Goal: Communication & Community: Answer question/provide support

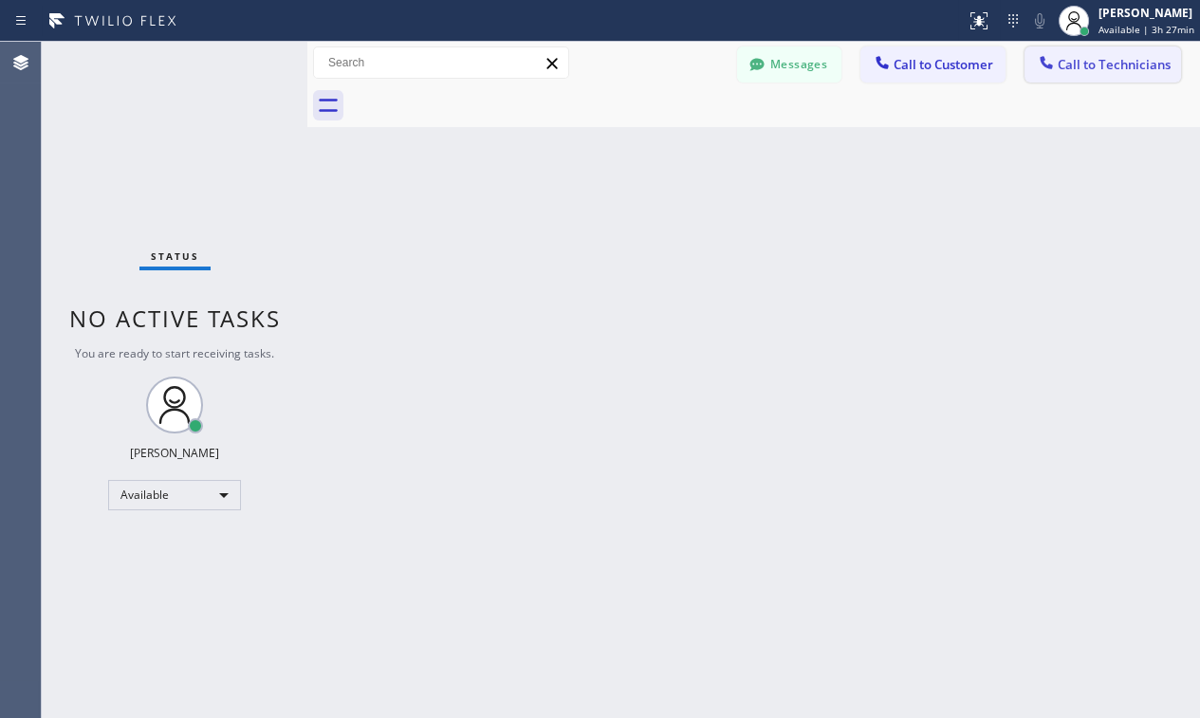
click at [1091, 65] on span "Call to Technicians" at bounding box center [1114, 64] width 113 height 17
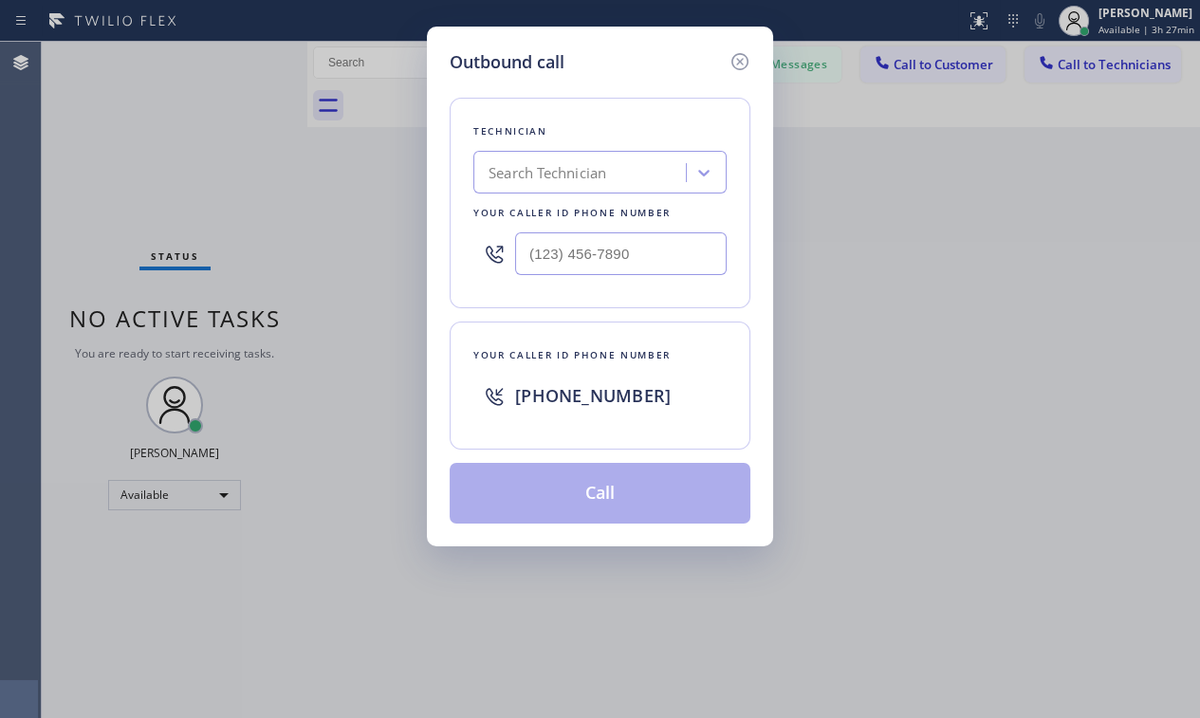
click at [497, 162] on div "Search Technician" at bounding box center [548, 173] width 118 height 22
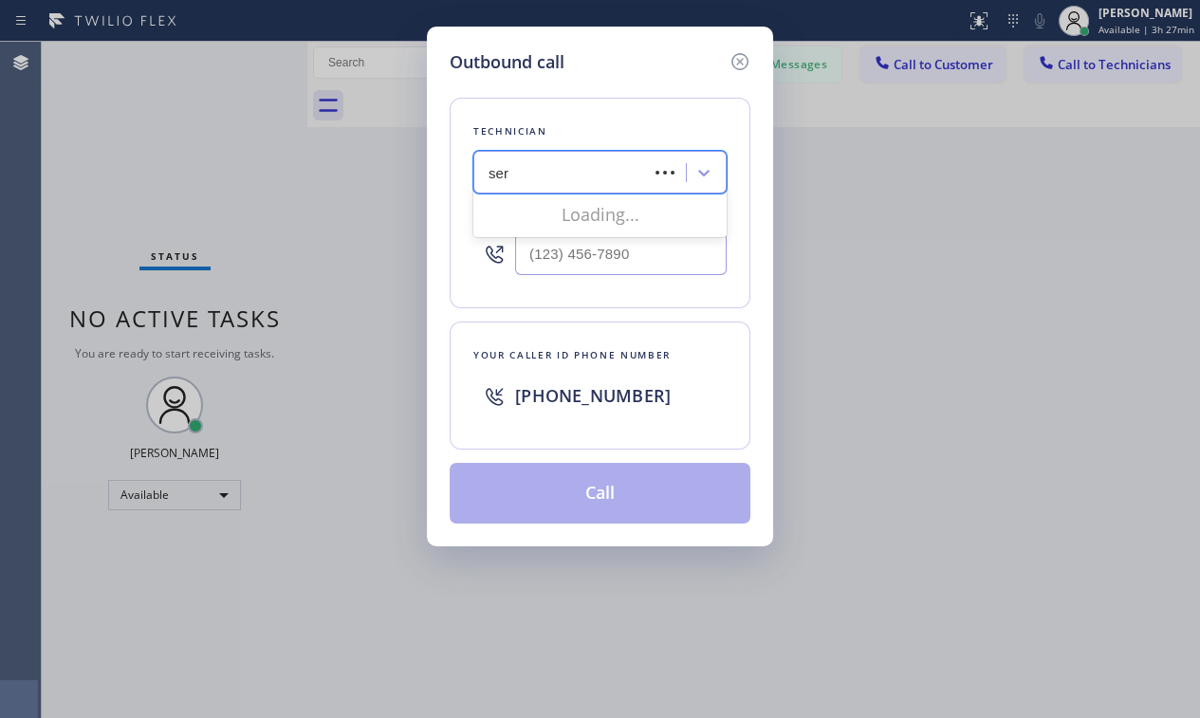
type input "serg"
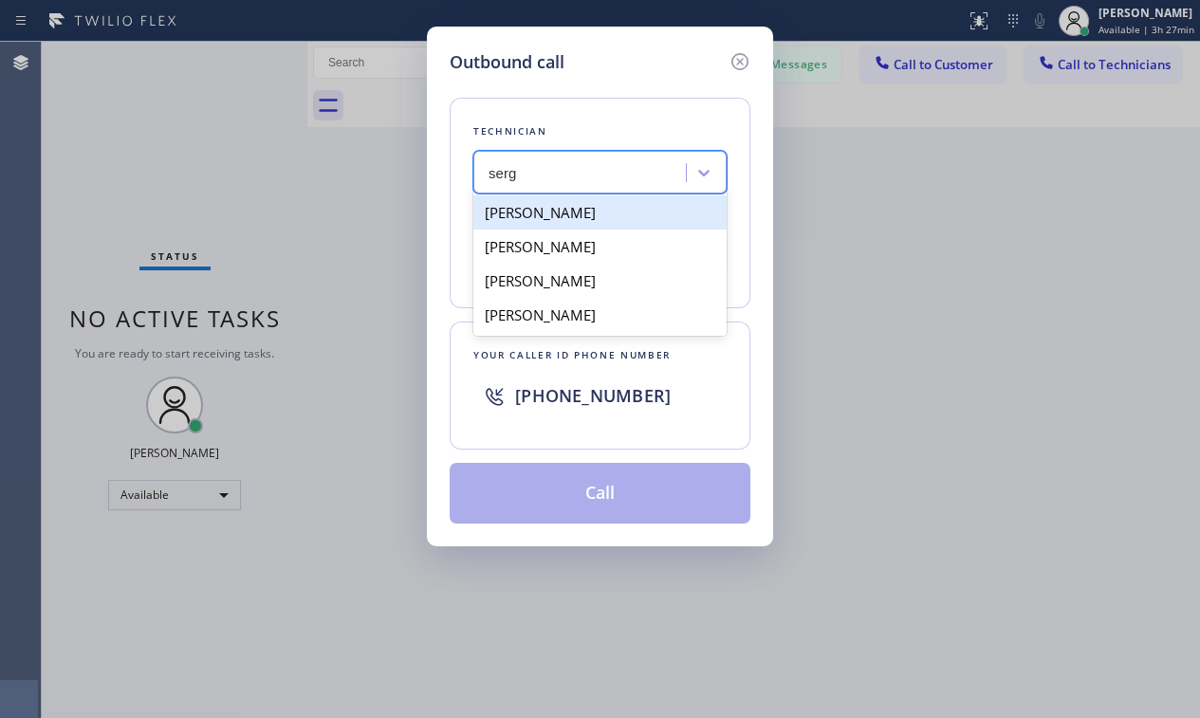
click at [630, 207] on div "[PERSON_NAME]" at bounding box center [599, 212] width 253 height 34
type input "(323) 304-1325"
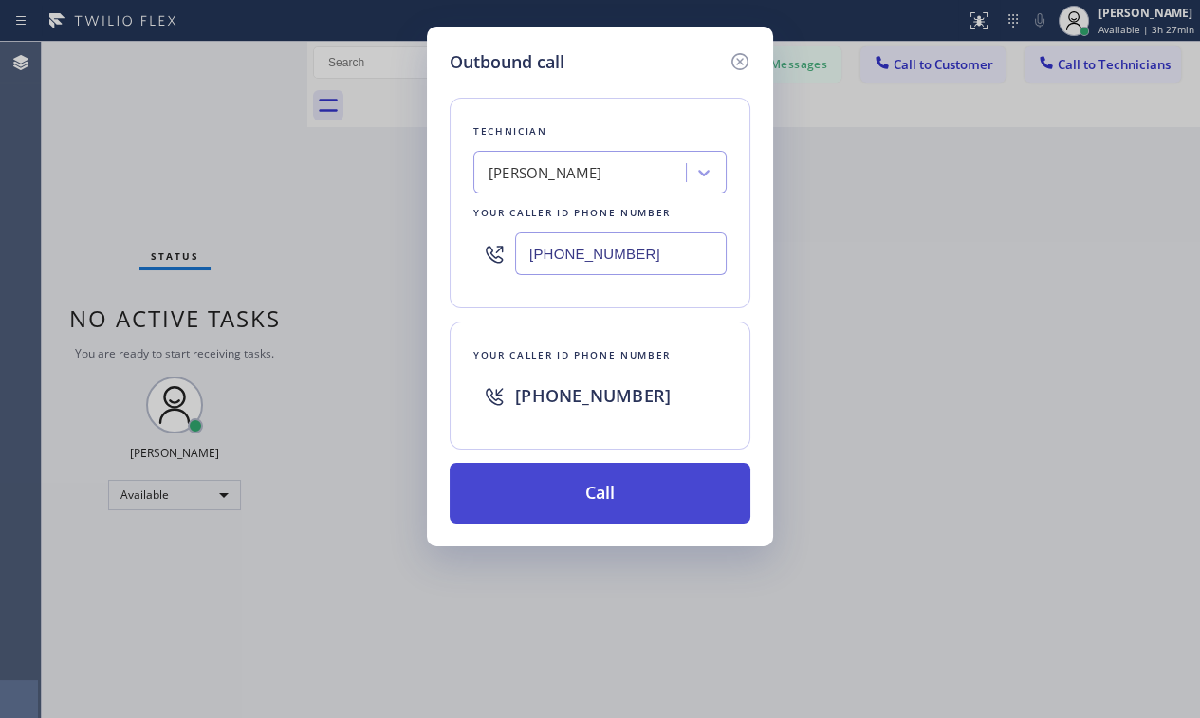
click at [558, 486] on button "Call" at bounding box center [600, 493] width 301 height 61
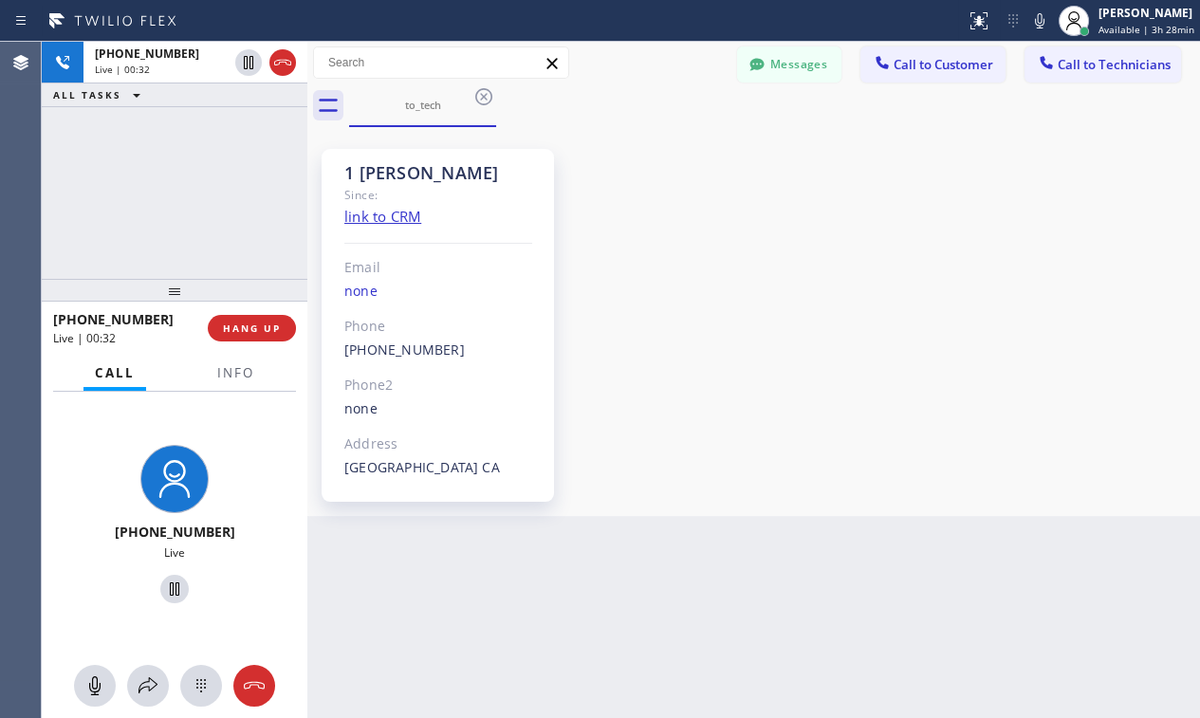
click at [986, 212] on div "1 Sergey Since: link to CRM Email none Phone (323) 304-1325 Outbound call Techn…" at bounding box center [753, 321] width 883 height 379
click at [155, 231] on div "+13233041325 Live | 04:33 ALL TASKS ALL TASKS ACTIVE TASKS TASKS IN WRAP UP" at bounding box center [175, 160] width 266 height 237
click at [275, 331] on span "HANG UP" at bounding box center [252, 328] width 58 height 13
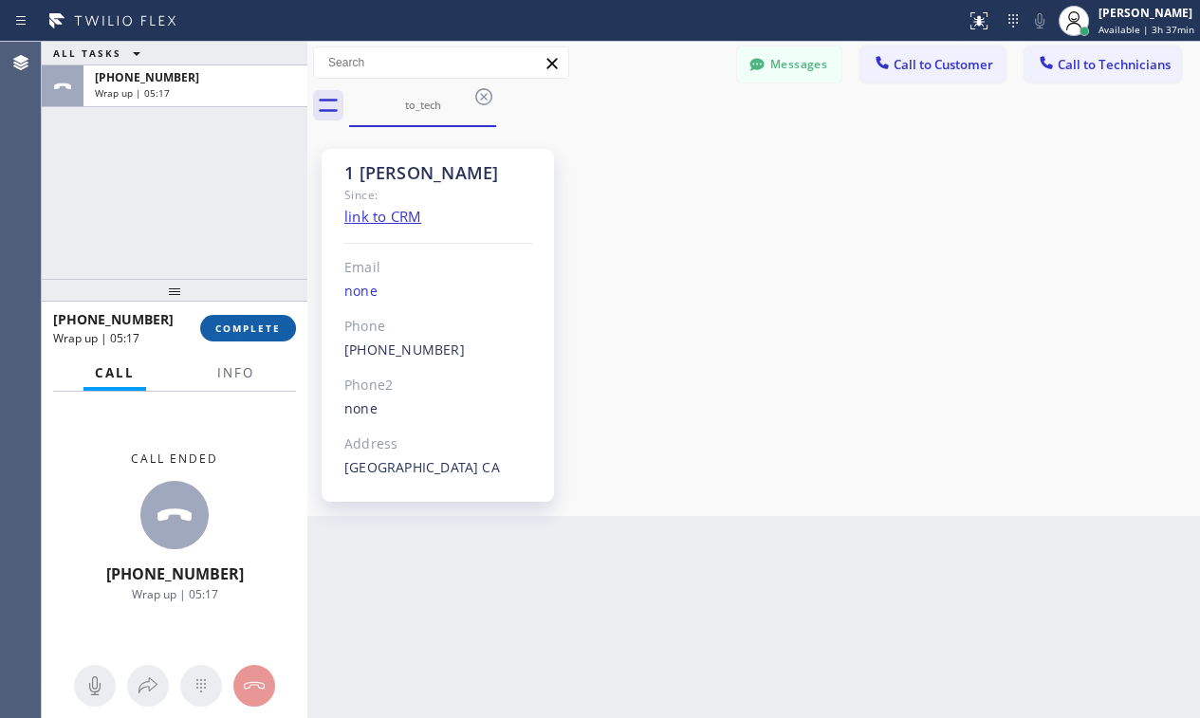
click at [232, 321] on button "COMPLETE" at bounding box center [248, 328] width 96 height 27
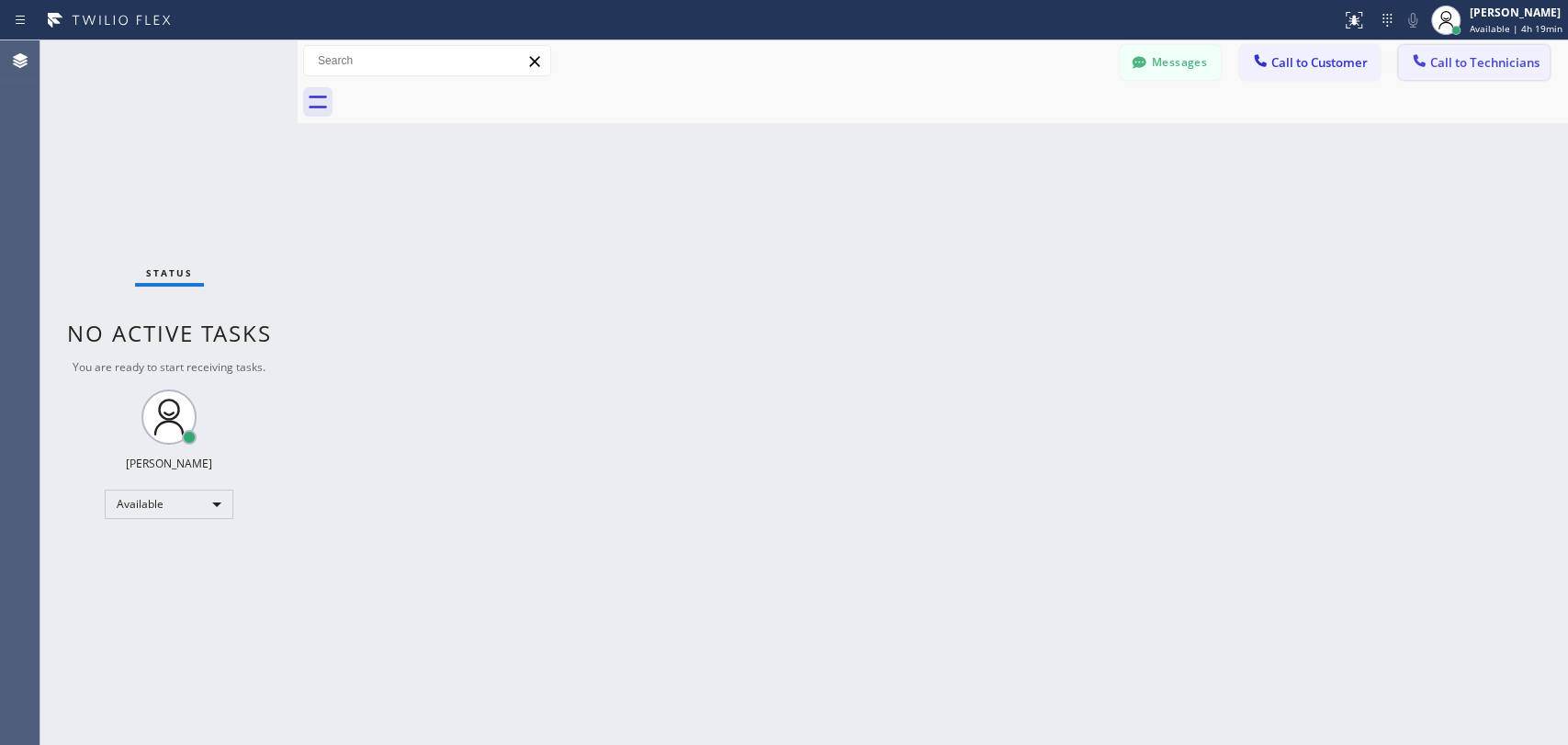
click at [1449, 62] on span "Call to Technicians" at bounding box center [1485, 62] width 109 height 16
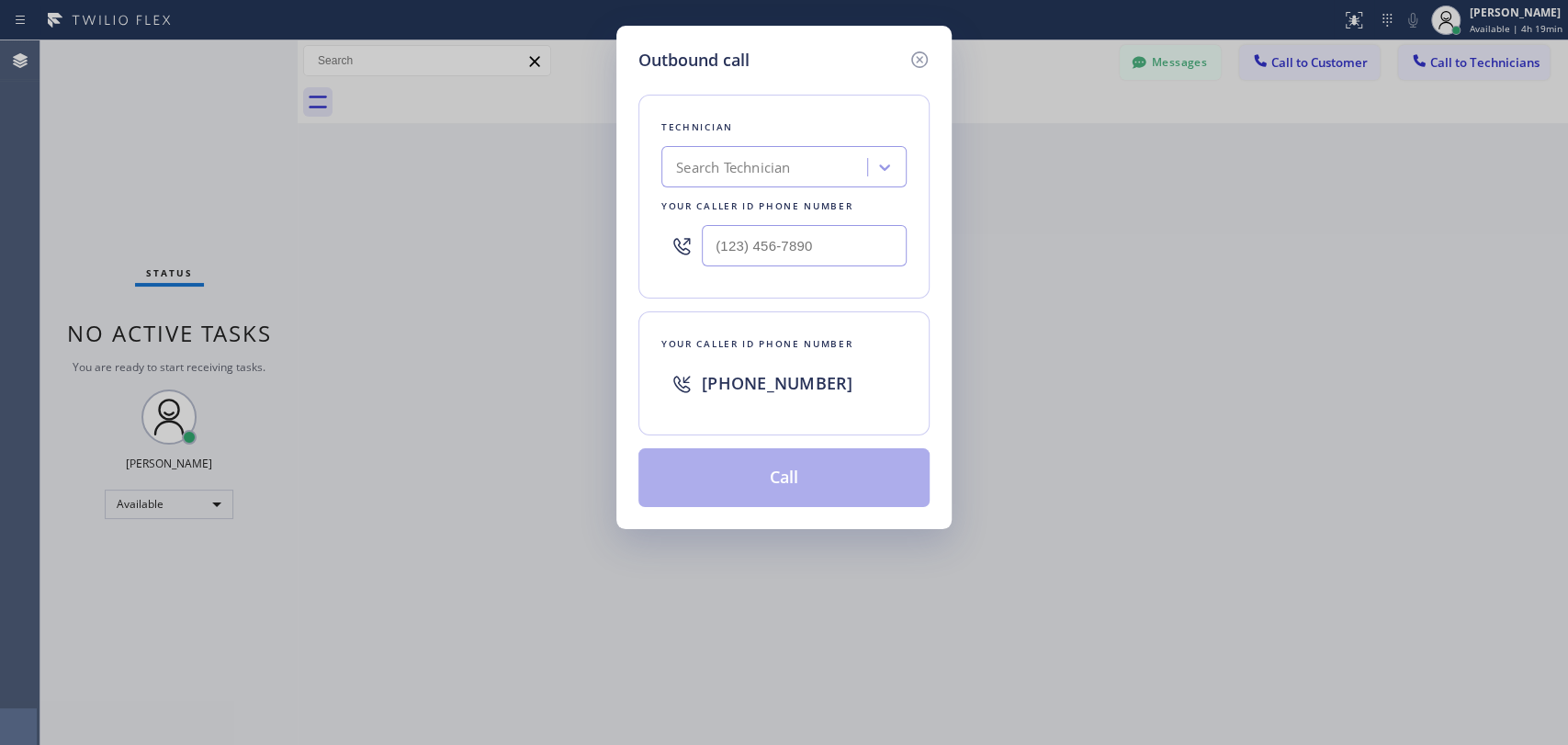
click at [859, 152] on div "Search Technician" at bounding box center [767, 168] width 200 height 32
type input "sevan"
click at [779, 203] on div "Sevan Parseghian" at bounding box center [784, 205] width 245 height 33
type input "(818) 480-0219"
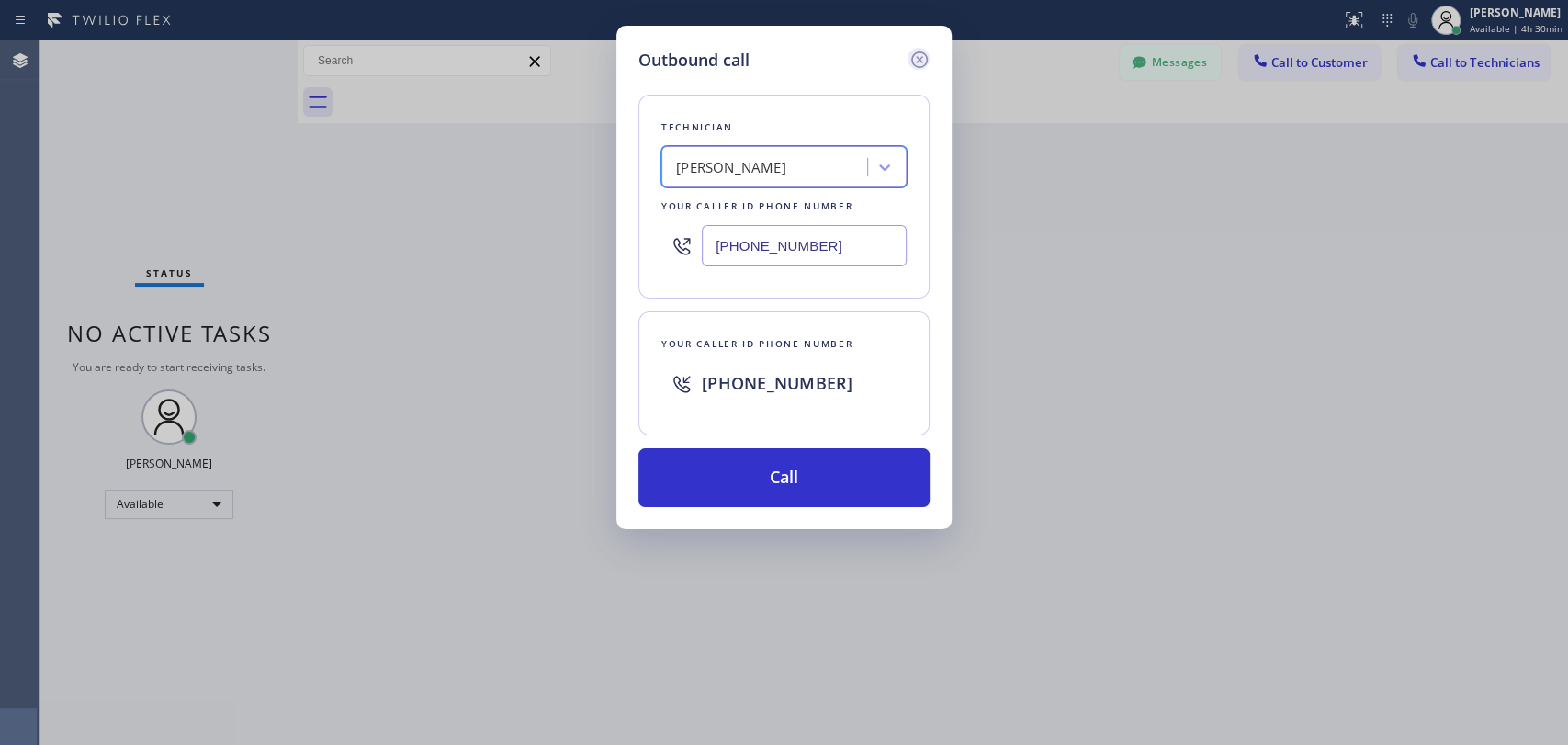
click at [912, 67] on icon at bounding box center [919, 59] width 22 height 22
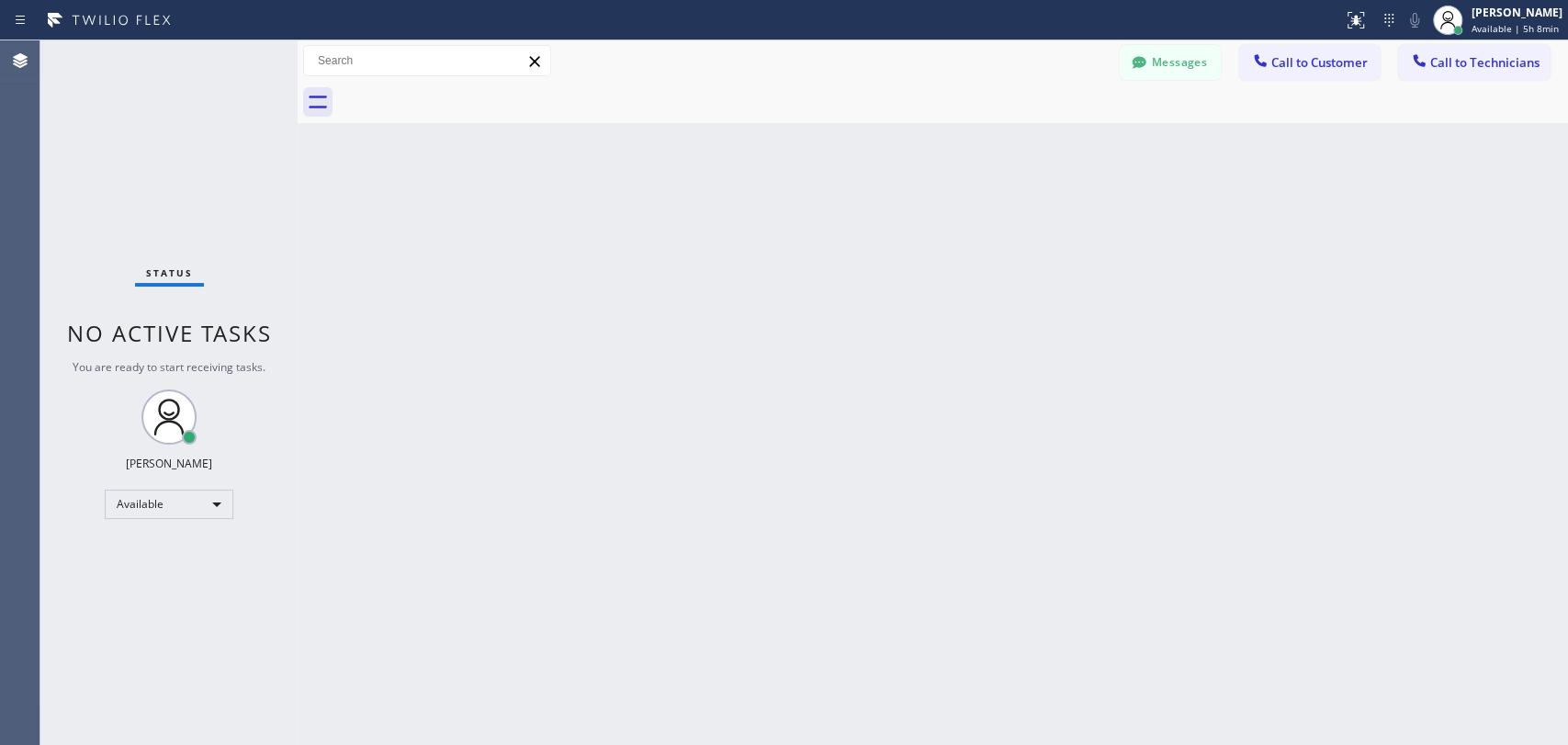
drag, startPoint x: 1467, startPoint y: 76, endPoint x: 1083, endPoint y: 53, distance: 384.7
click at [1161, 75] on button "Call to Technicians" at bounding box center [1474, 62] width 152 height 35
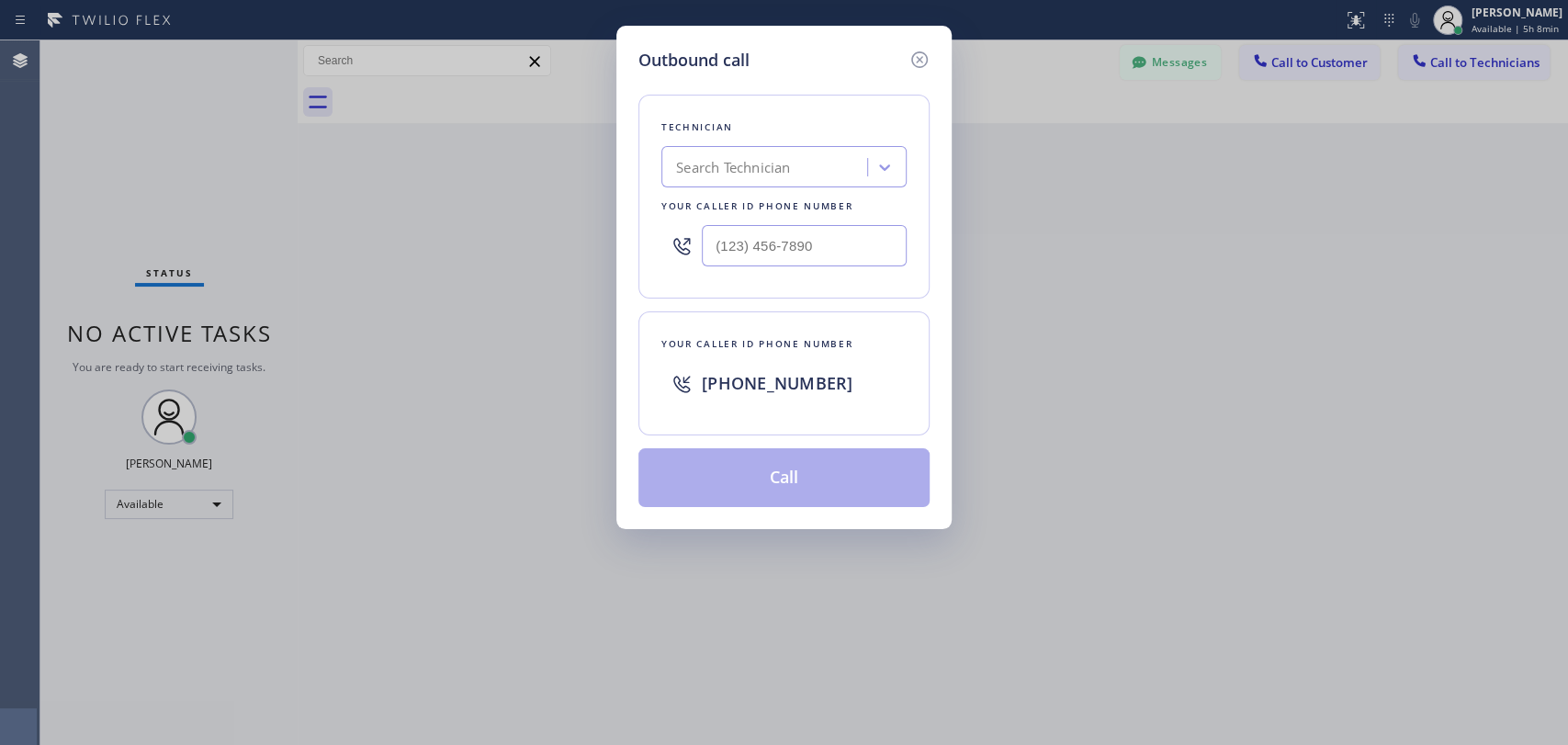
click at [781, 179] on div "Search Technician" at bounding box center [767, 168] width 200 height 32
type input "se"
drag, startPoint x: 670, startPoint y: 164, endPoint x: 683, endPoint y: 164, distance: 13.0
click at [683, 164] on div "Search Technician" at bounding box center [767, 168] width 200 height 32
type input "[PERSON_NAME]"
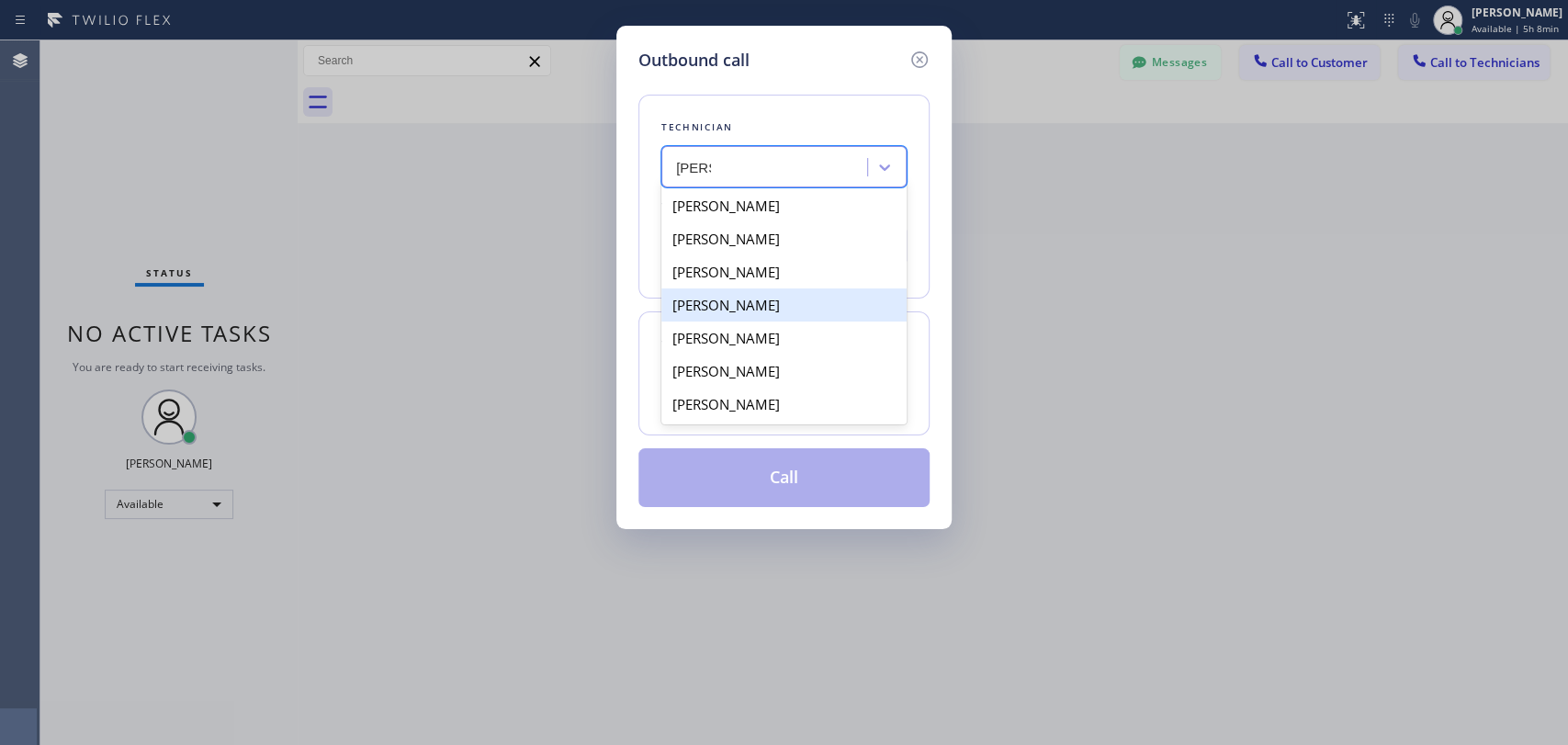
click at [772, 305] on div "[PERSON_NAME]" at bounding box center [784, 305] width 245 height 33
type input "[PHONE_NUMBER]"
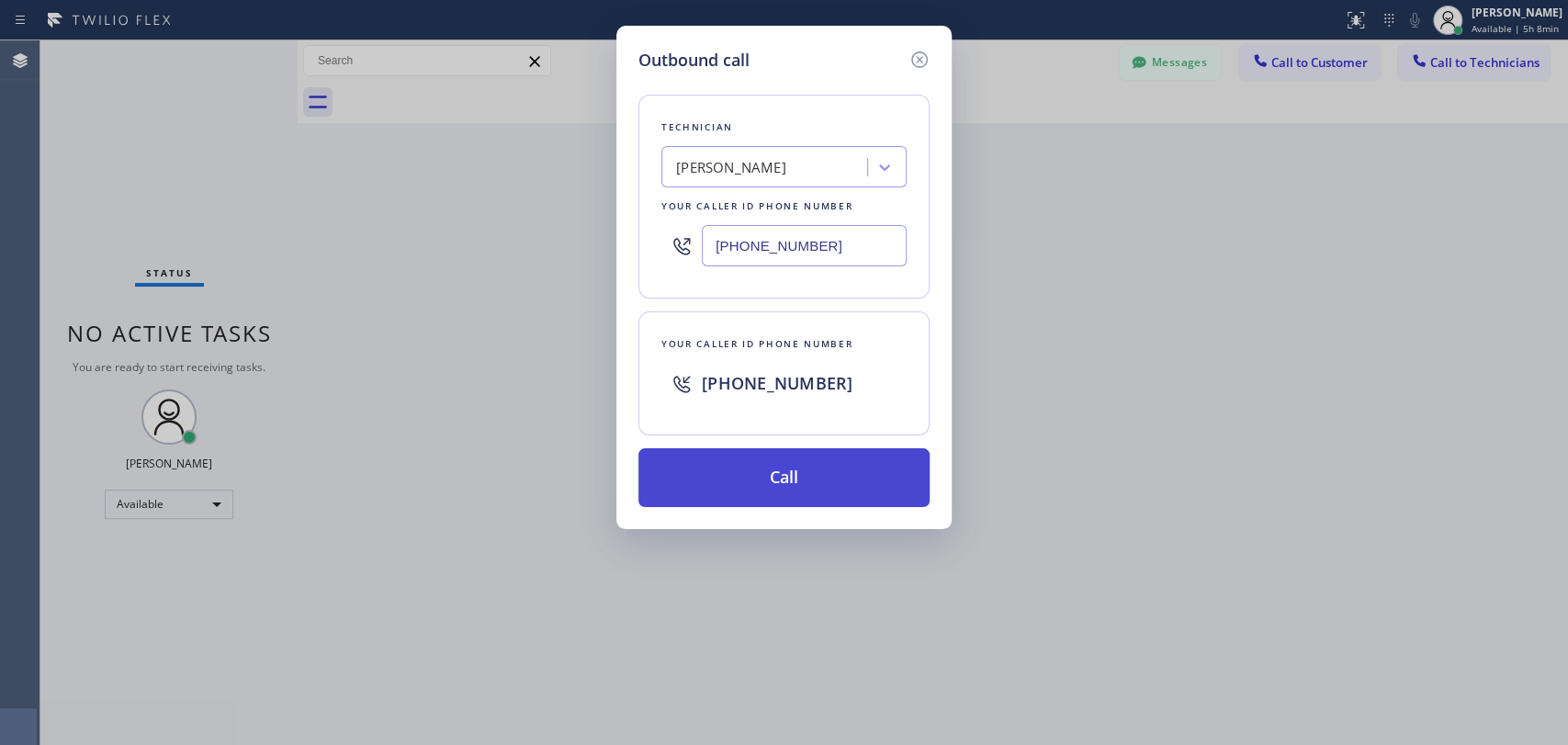
click at [784, 485] on button "Call" at bounding box center [784, 478] width 292 height 59
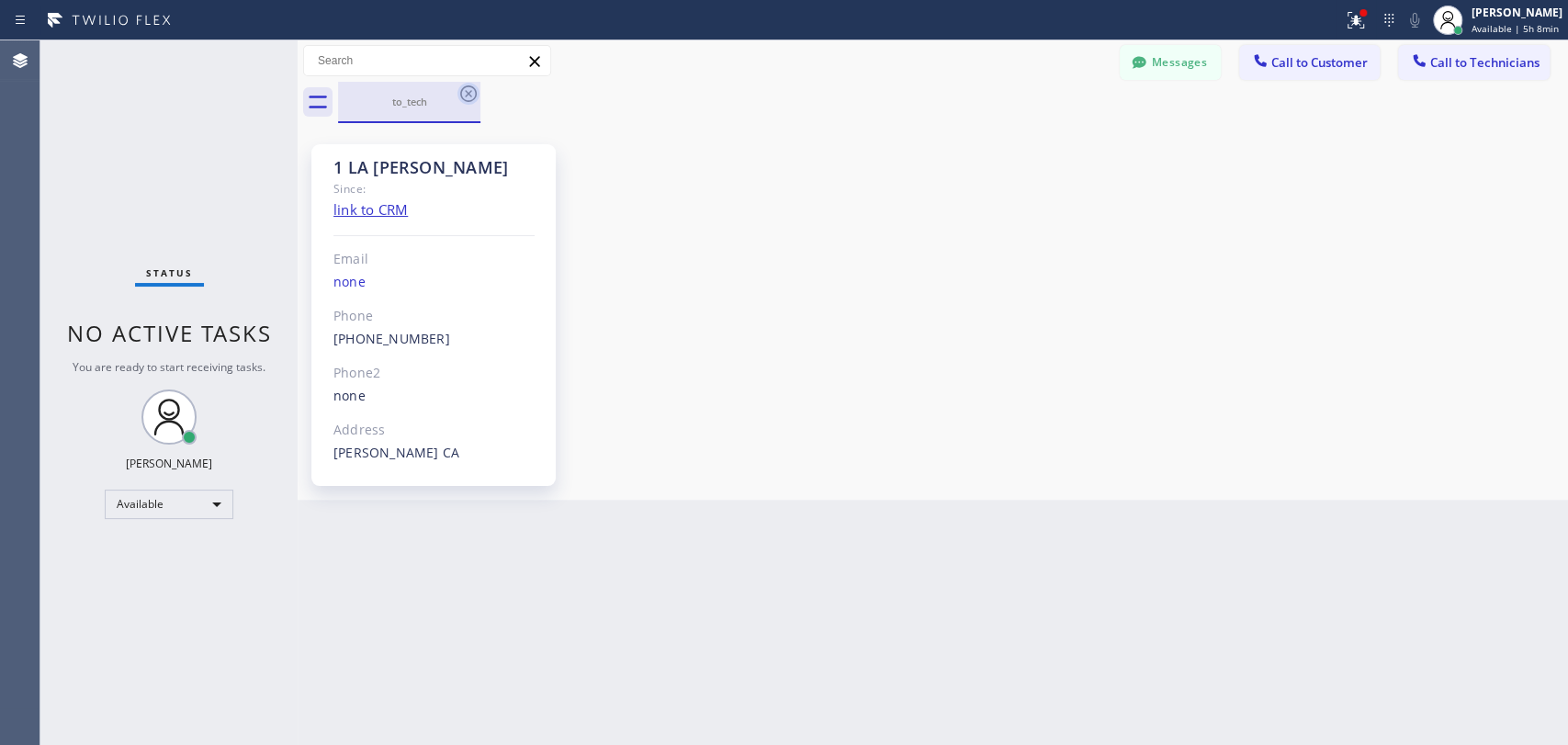
click at [474, 96] on icon at bounding box center [468, 93] width 22 height 22
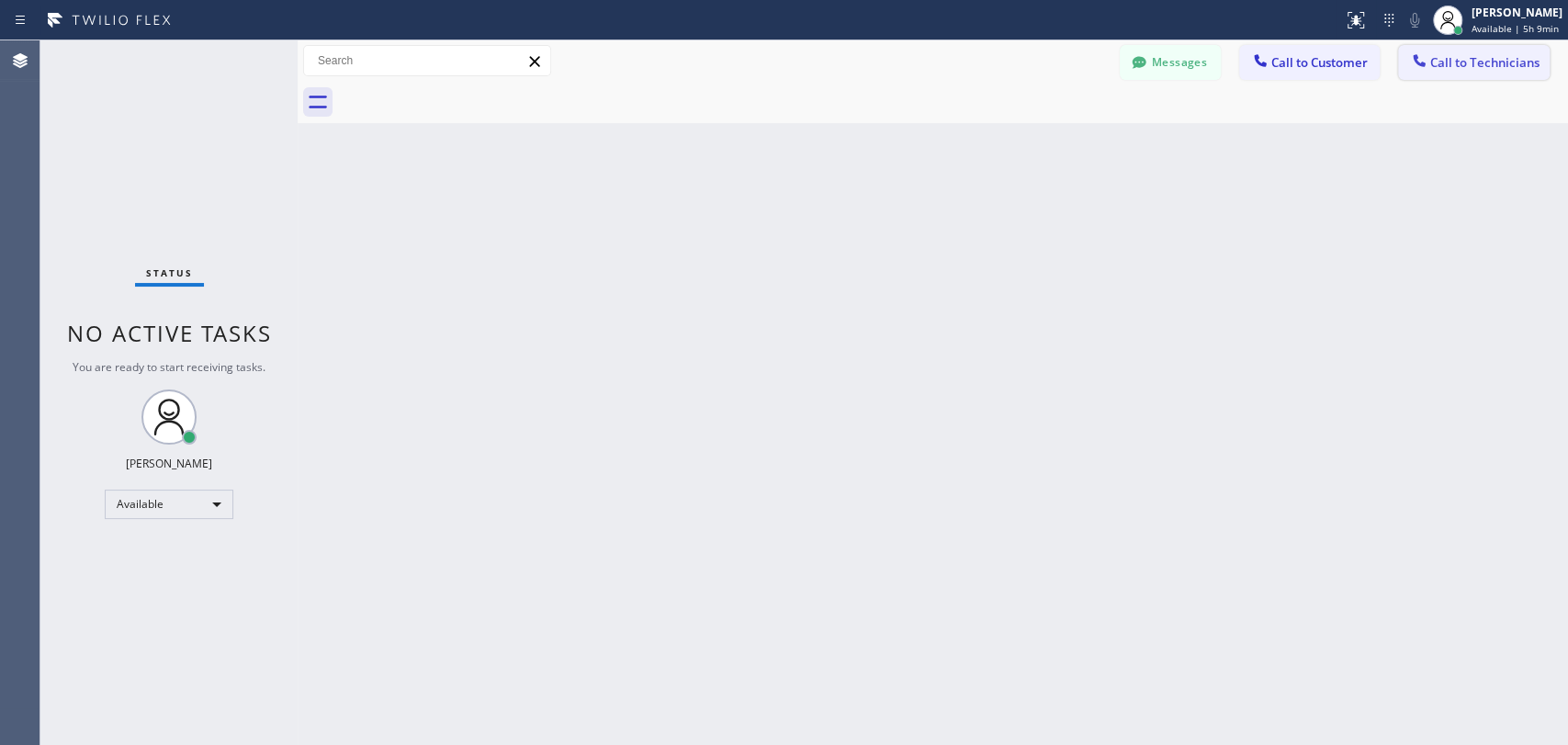
click at [1457, 65] on span "Call to Technicians" at bounding box center [1485, 62] width 109 height 16
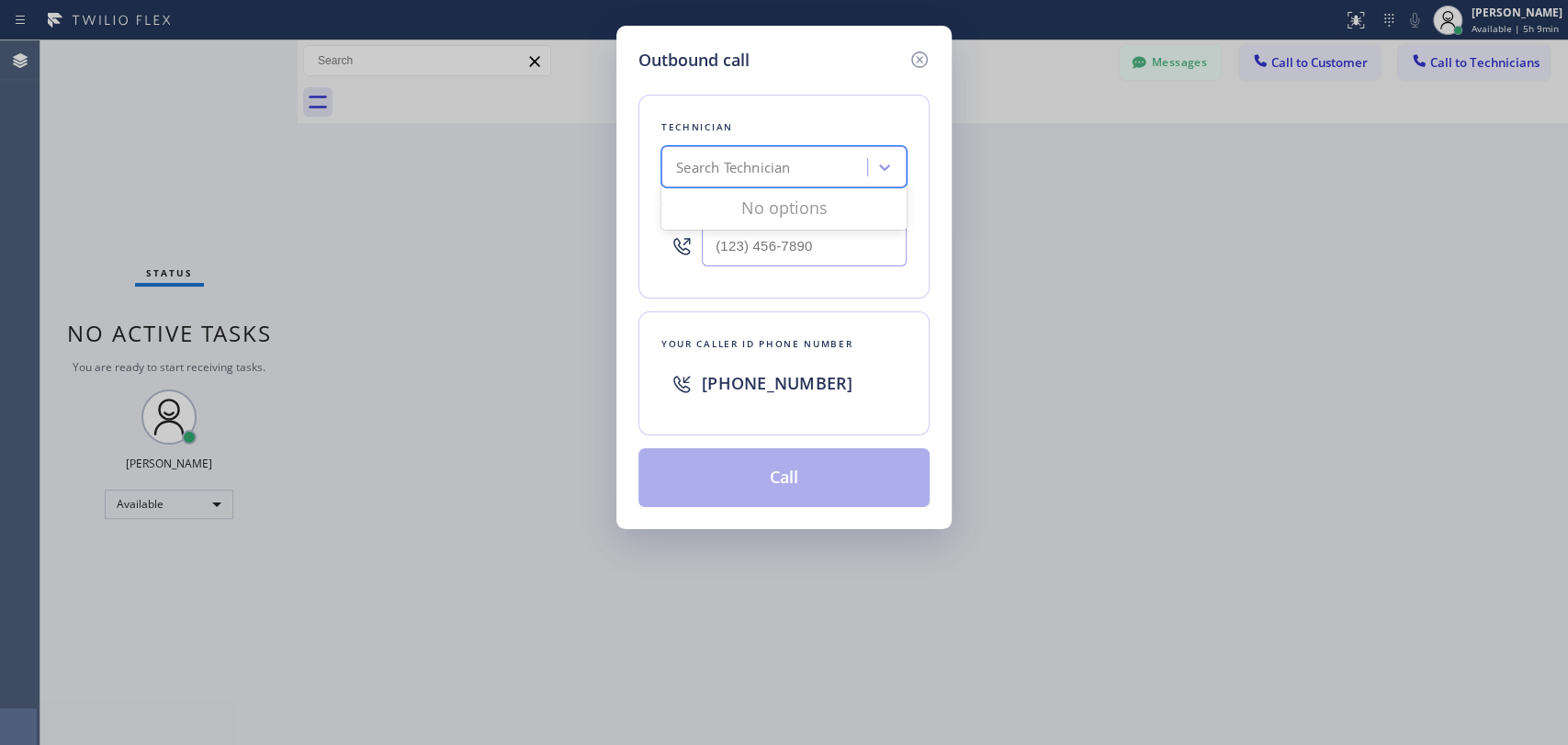
click at [767, 163] on div "Search Technician" at bounding box center [733, 168] width 114 height 21
type input "davi"
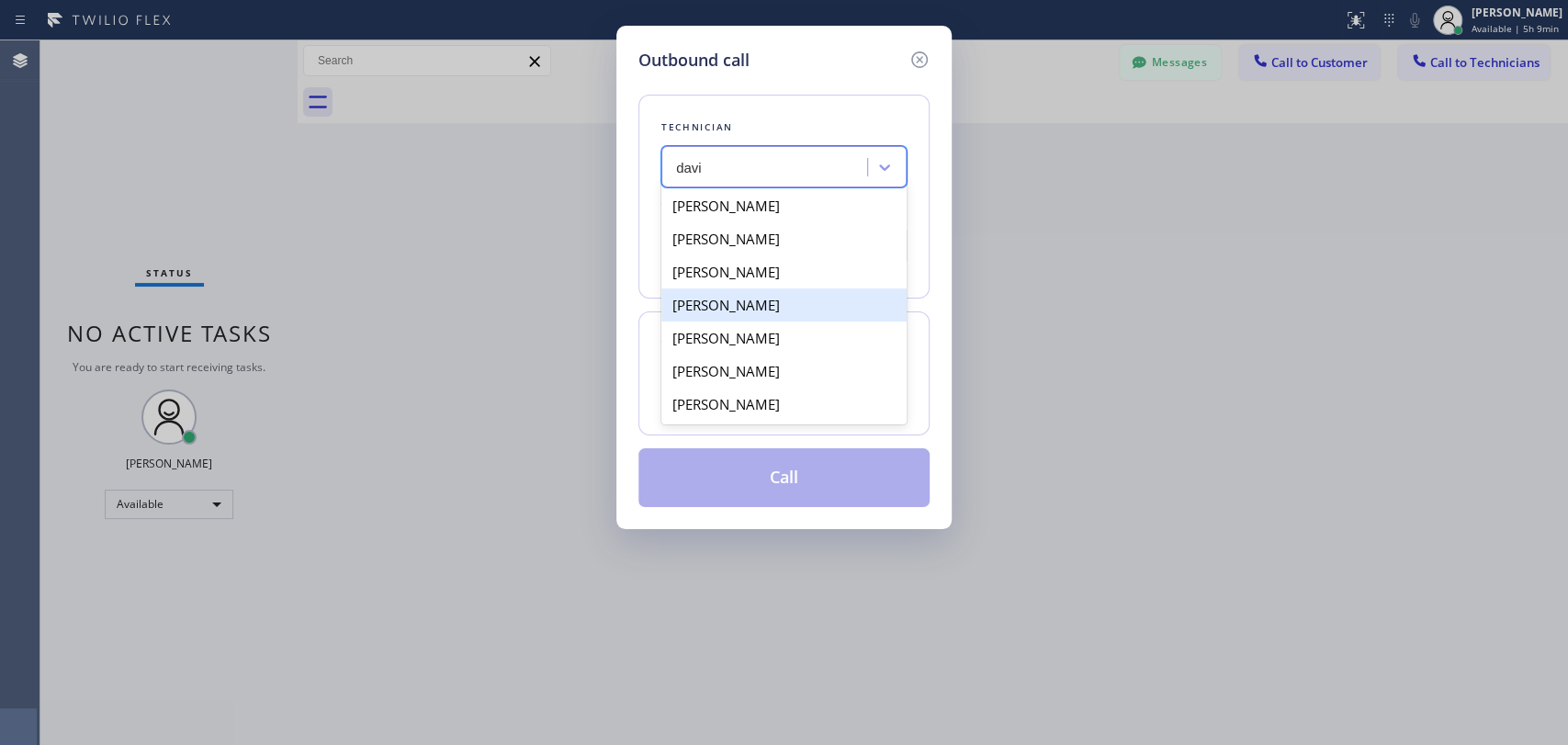
click at [775, 310] on div "[PERSON_NAME]" at bounding box center [784, 305] width 245 height 33
type input "[PHONE_NUMBER]"
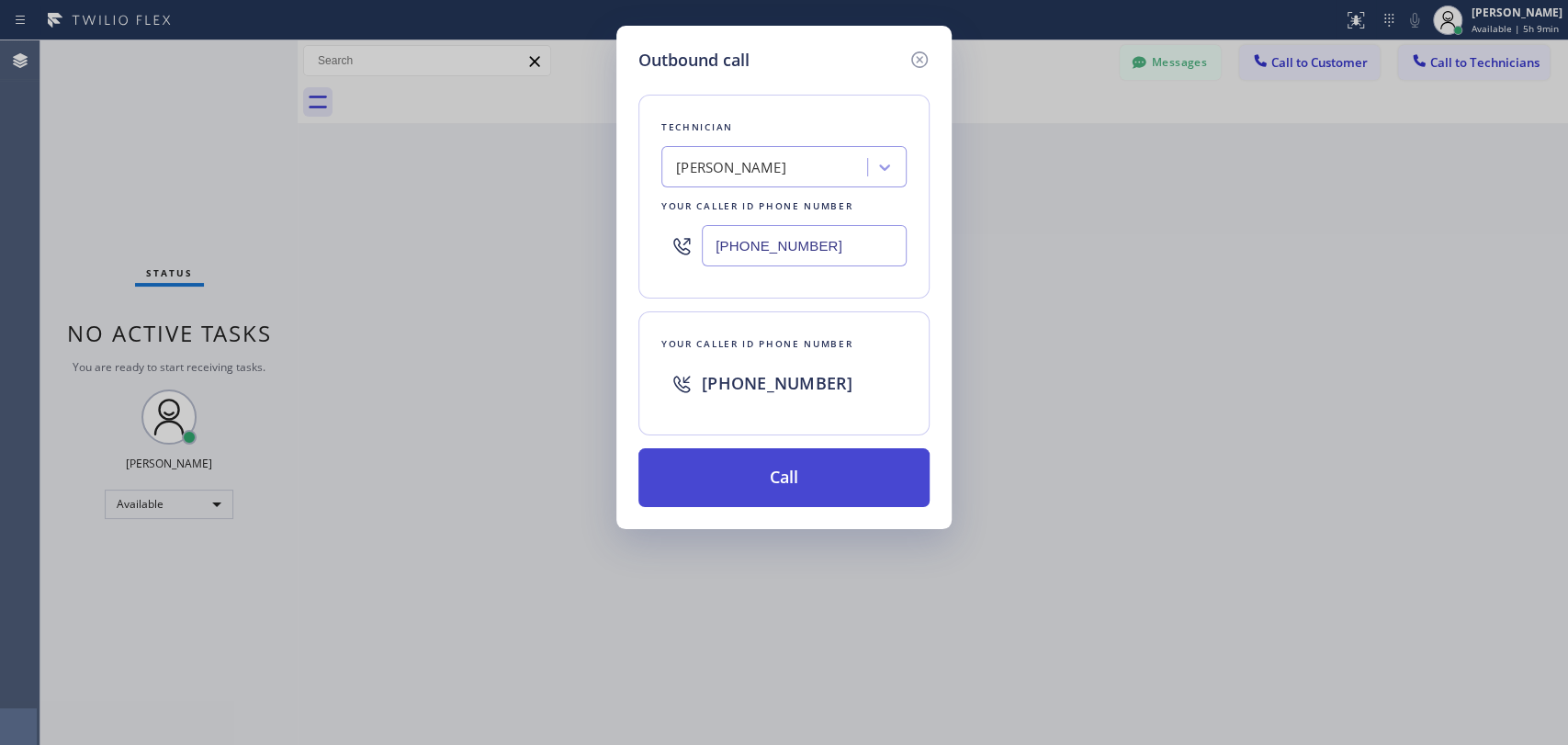
click at [778, 469] on button "Call" at bounding box center [784, 478] width 292 height 59
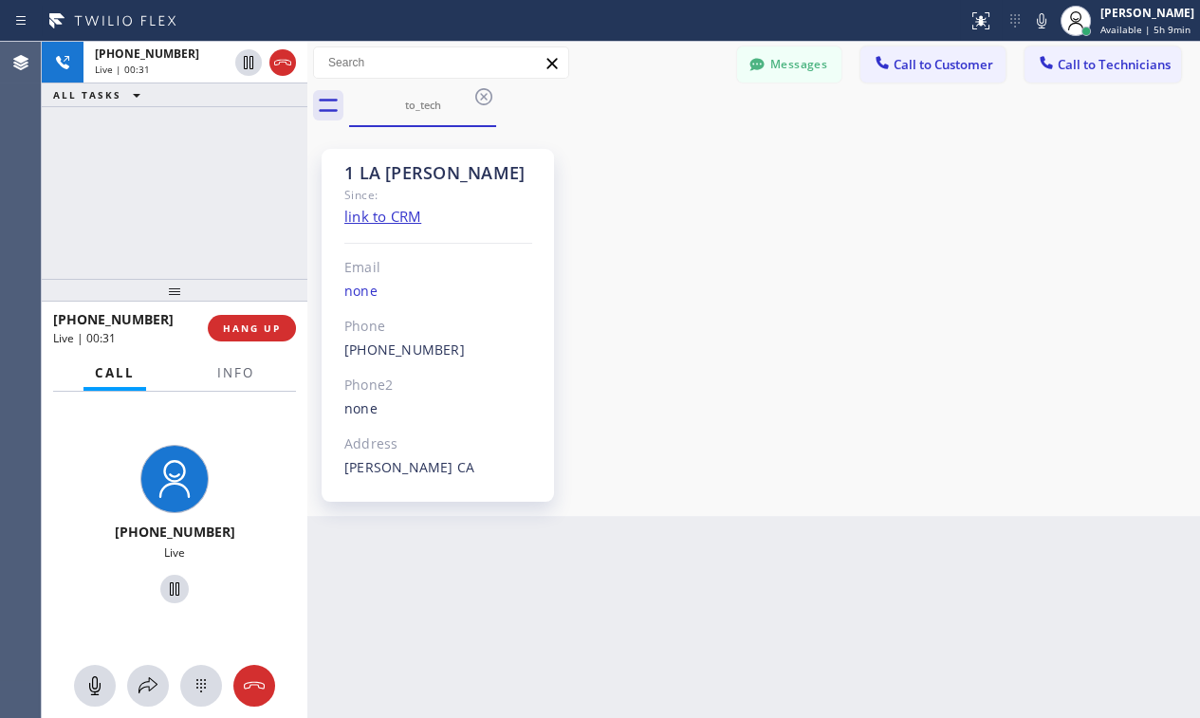
drag, startPoint x: 938, startPoint y: 351, endPoint x: 820, endPoint y: 321, distance: 122.4
click at [938, 351] on div "1 LA [PERSON_NAME] Since: link to CRM Email none Phone [PHONE_NUMBER] Outbound …" at bounding box center [753, 321] width 883 height 379
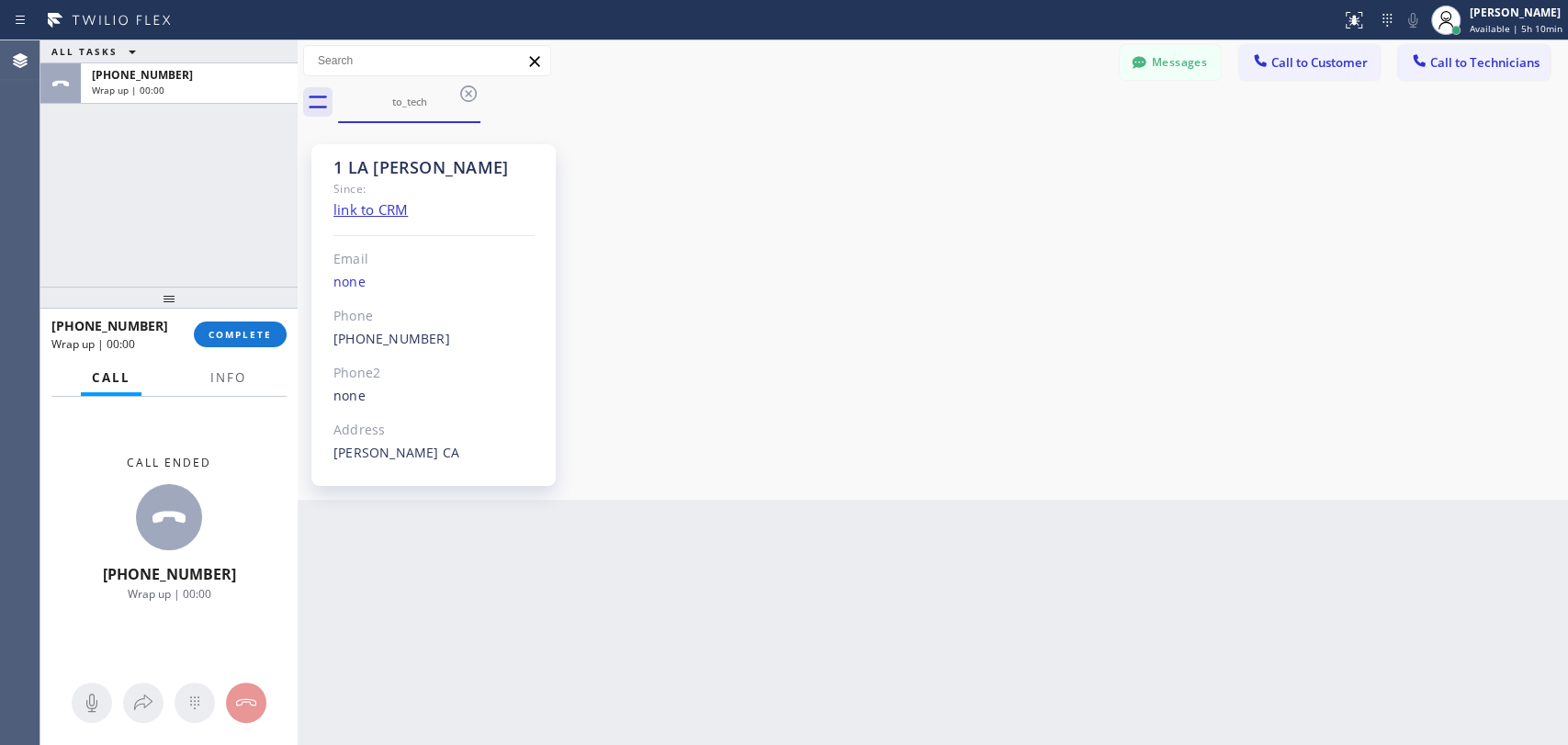
drag, startPoint x: 241, startPoint y: 324, endPoint x: 193, endPoint y: 196, distance: 136.7
click at [193, 196] on div "ALL TASKS ALL TASKS ACTIVE TASKS TASKS IN WRAP UP [PHONE_NUMBER] Wrap up | 00:0…" at bounding box center [169, 393] width 258 height 705
click at [250, 338] on span "COMPLETE" at bounding box center [239, 334] width 63 height 13
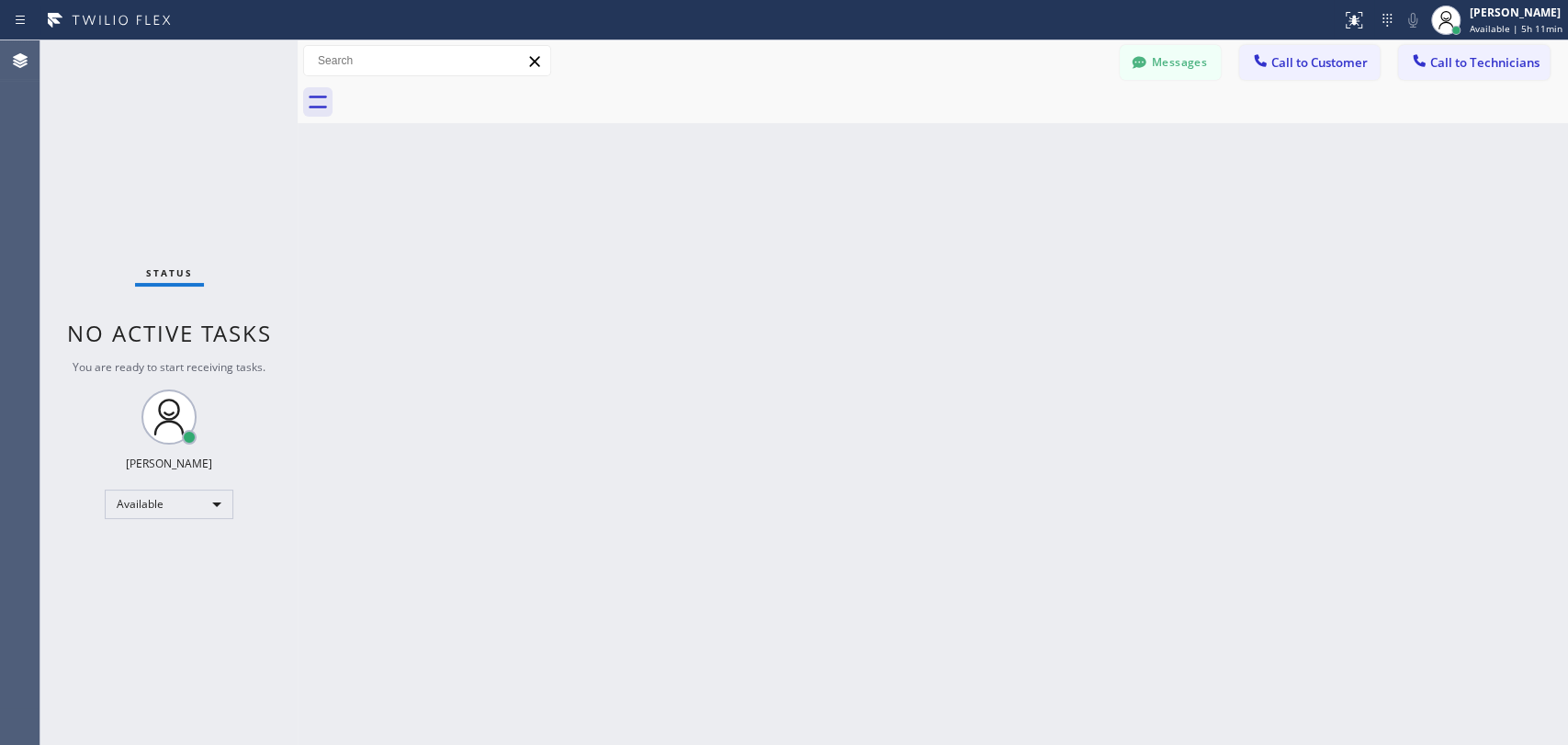
click at [1465, 43] on div "Messages Call to Customer Call to Technicians Outbound call Location Search loc…" at bounding box center [933, 61] width 1271 height 42
click at [1443, 62] on span "Call to Technicians" at bounding box center [1485, 62] width 109 height 16
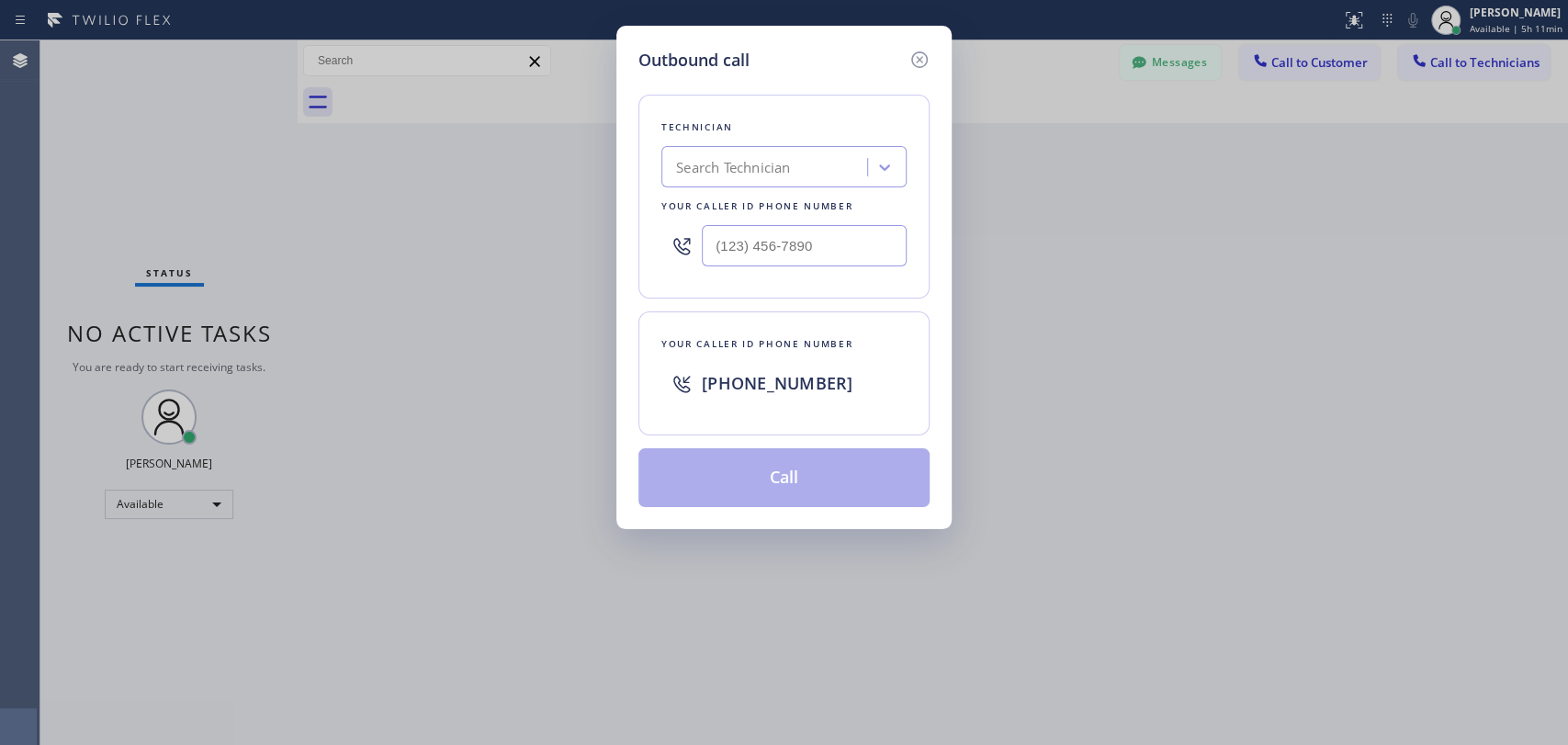
click at [712, 163] on div "Search Technician" at bounding box center [733, 168] width 114 height 21
type input "[PERSON_NAME]"
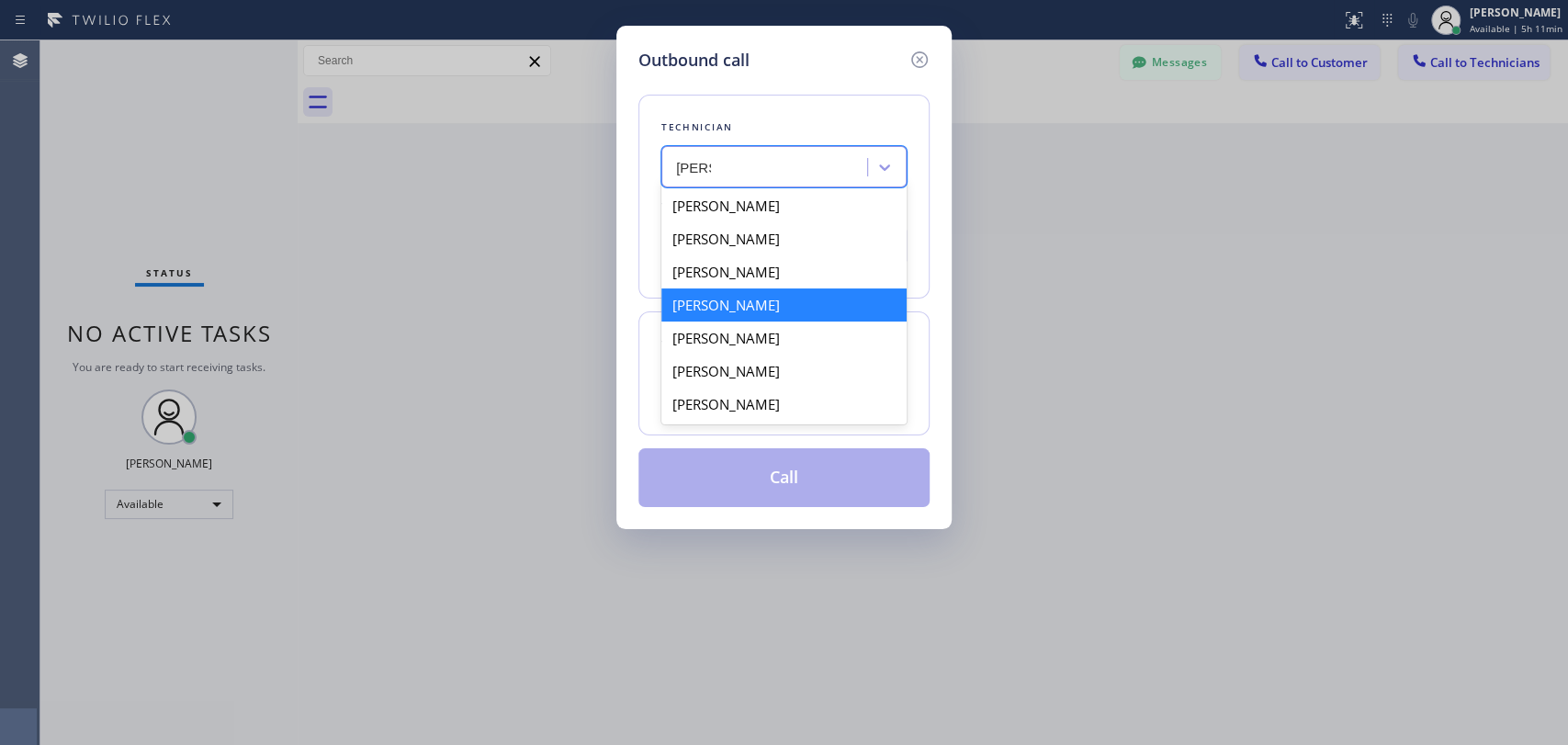
click at [772, 304] on div "[PERSON_NAME]" at bounding box center [784, 305] width 245 height 33
type input "[PHONE_NUMBER]"
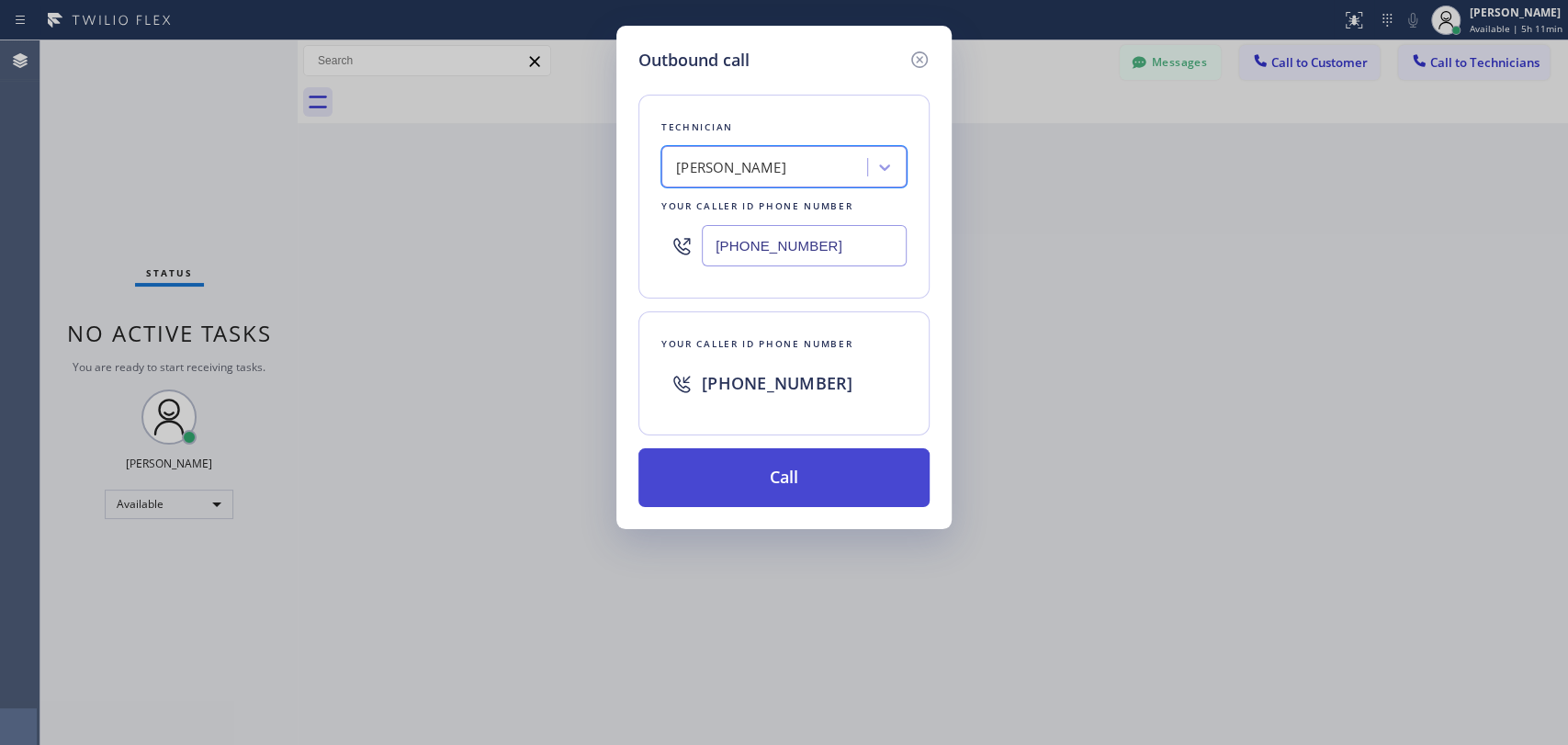
click at [781, 464] on button "Call" at bounding box center [784, 478] width 292 height 59
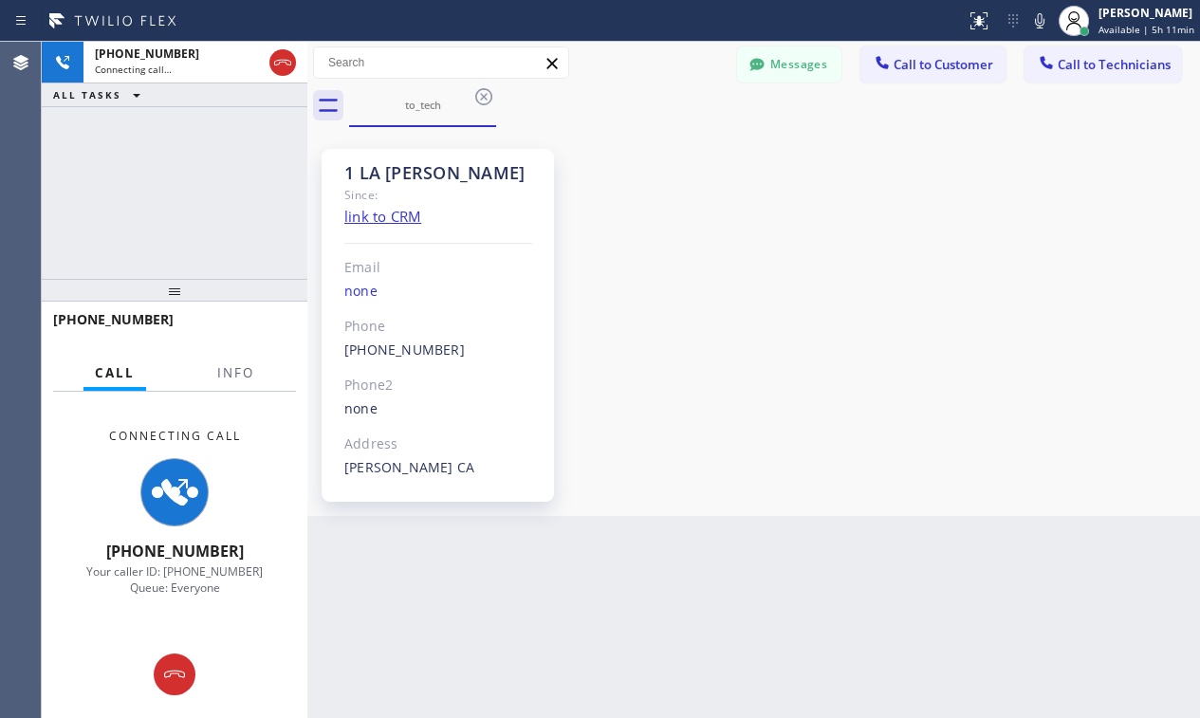
drag, startPoint x: 875, startPoint y: 308, endPoint x: 757, endPoint y: 273, distance: 122.8
click at [873, 306] on div "1 LA [PERSON_NAME] Since: link to CRM Email none Phone [PHONE_NUMBER] Outbound …" at bounding box center [753, 321] width 883 height 379
click at [164, 684] on icon at bounding box center [174, 674] width 23 height 23
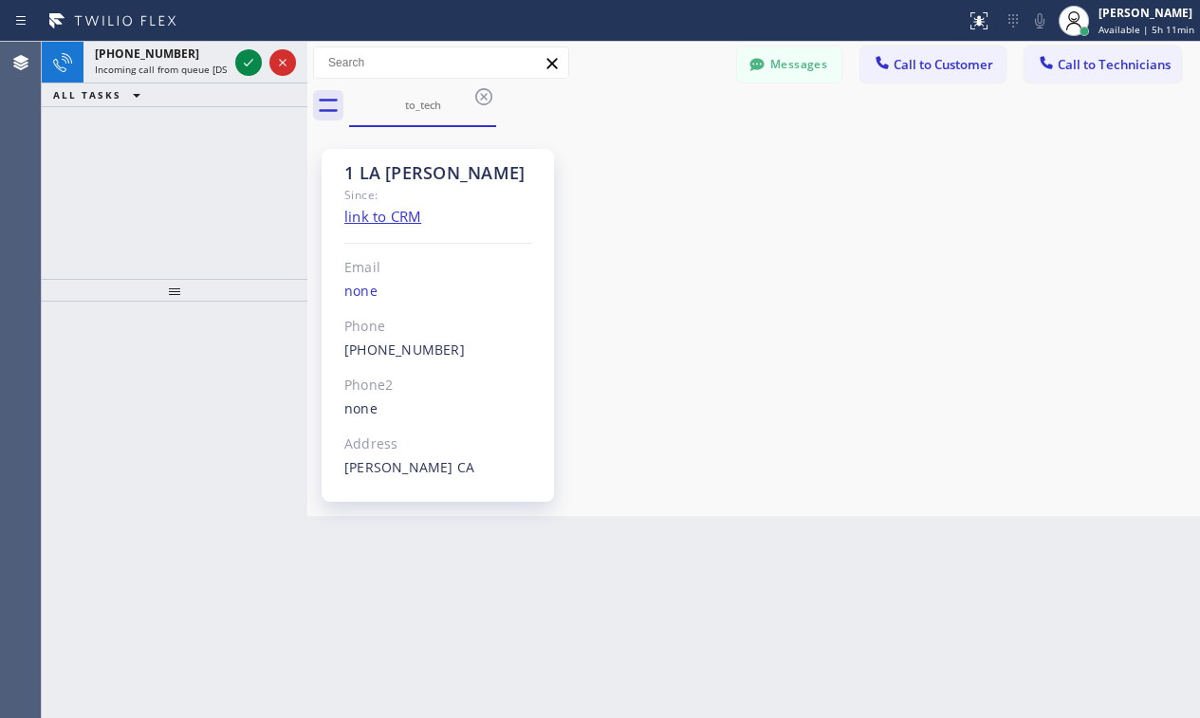
click at [1026, 301] on div "1 LA [PERSON_NAME] Since: link to CRM Email none Phone [PHONE_NUMBER] Outbound …" at bounding box center [753, 321] width 883 height 379
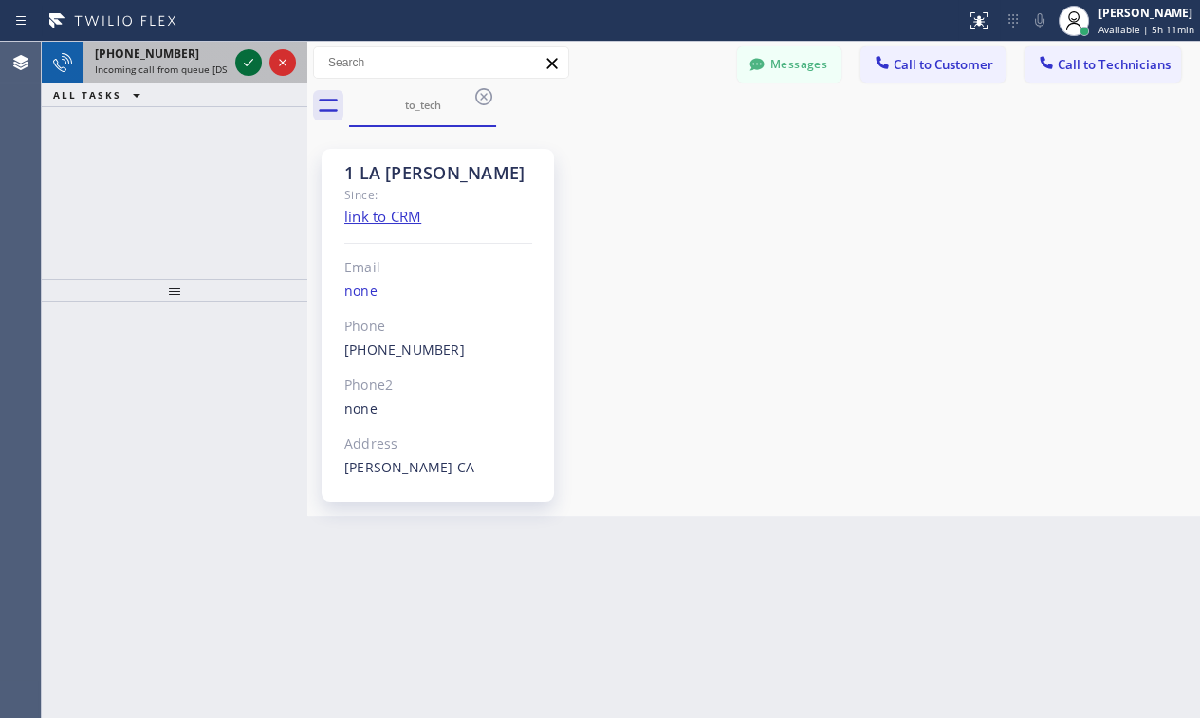
click at [247, 62] on icon at bounding box center [248, 62] width 23 height 23
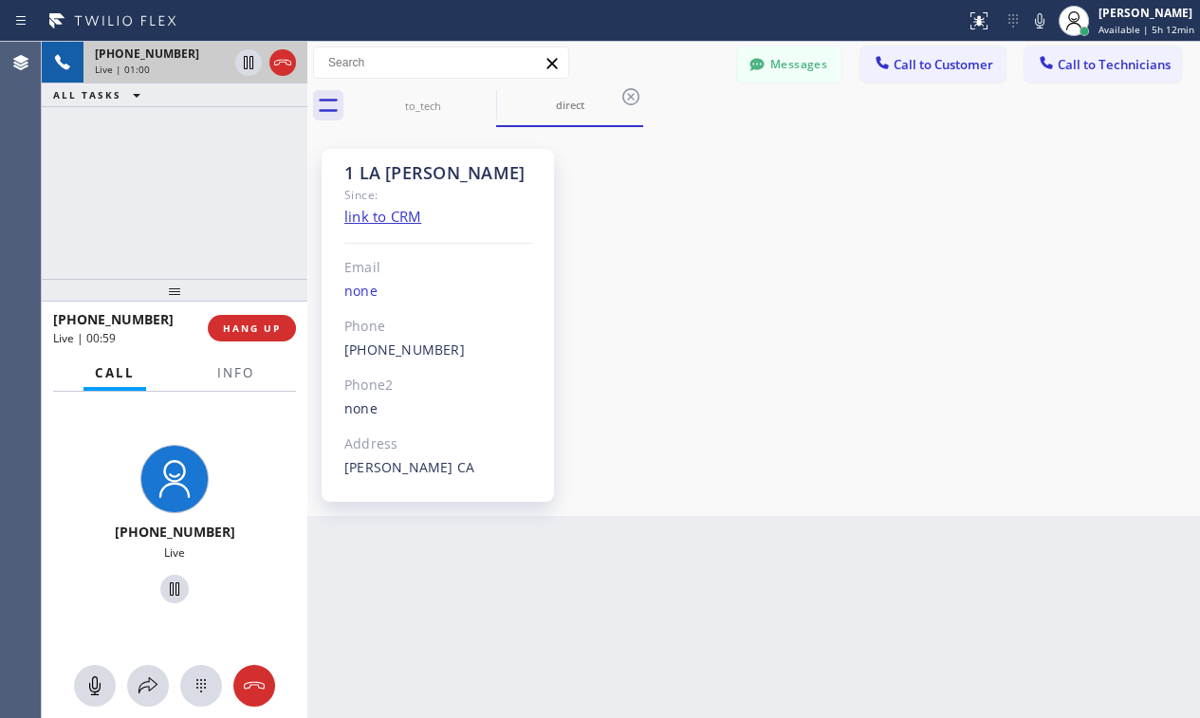
click at [948, 238] on div "1 LA [PERSON_NAME] Since: link to CRM Email none Phone [PHONE_NUMBER] Outbound …" at bounding box center [753, 321] width 883 height 379
click at [208, 207] on div "[PHONE_NUMBER] Live | 01:00 ALL TASKS ALL TASKS ACTIVE TASKS TASKS IN WRAP UP" at bounding box center [175, 160] width 266 height 237
drag, startPoint x: 265, startPoint y: 334, endPoint x: 256, endPoint y: 320, distance: 16.6
click at [266, 334] on button "HANG UP" at bounding box center [252, 328] width 88 height 27
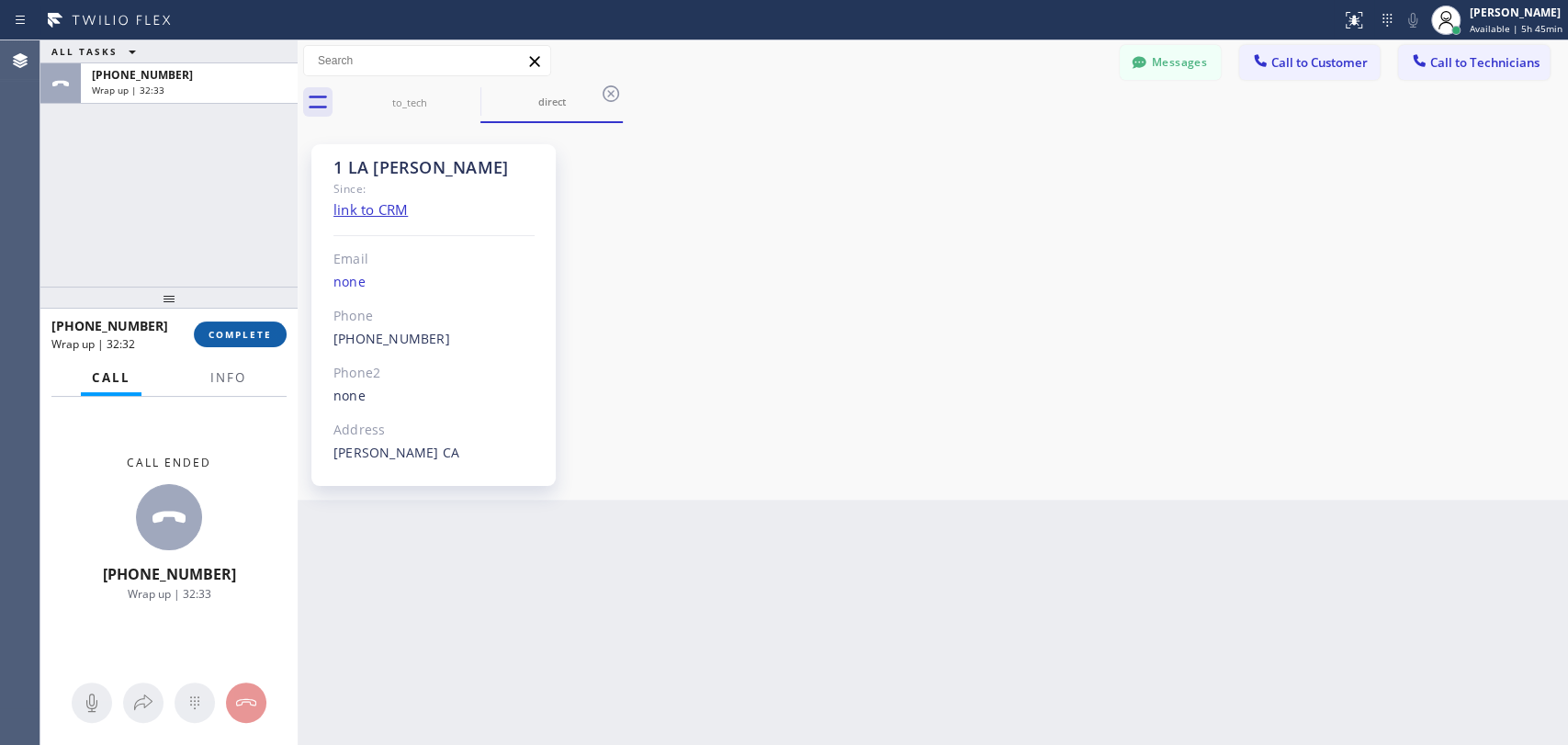
click at [254, 326] on button "COMPLETE" at bounding box center [240, 334] width 93 height 26
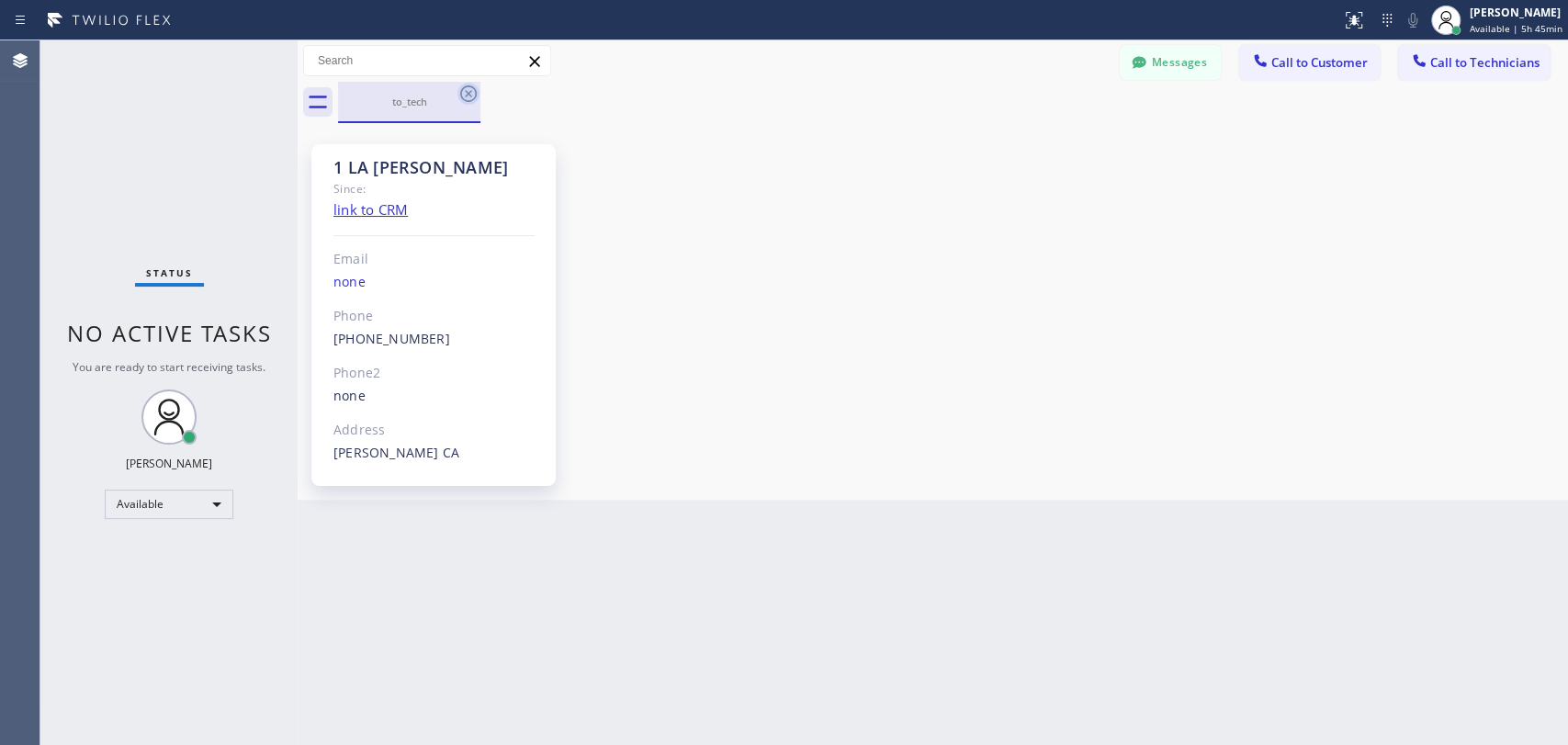
click at [472, 95] on icon at bounding box center [468, 93] width 22 height 22
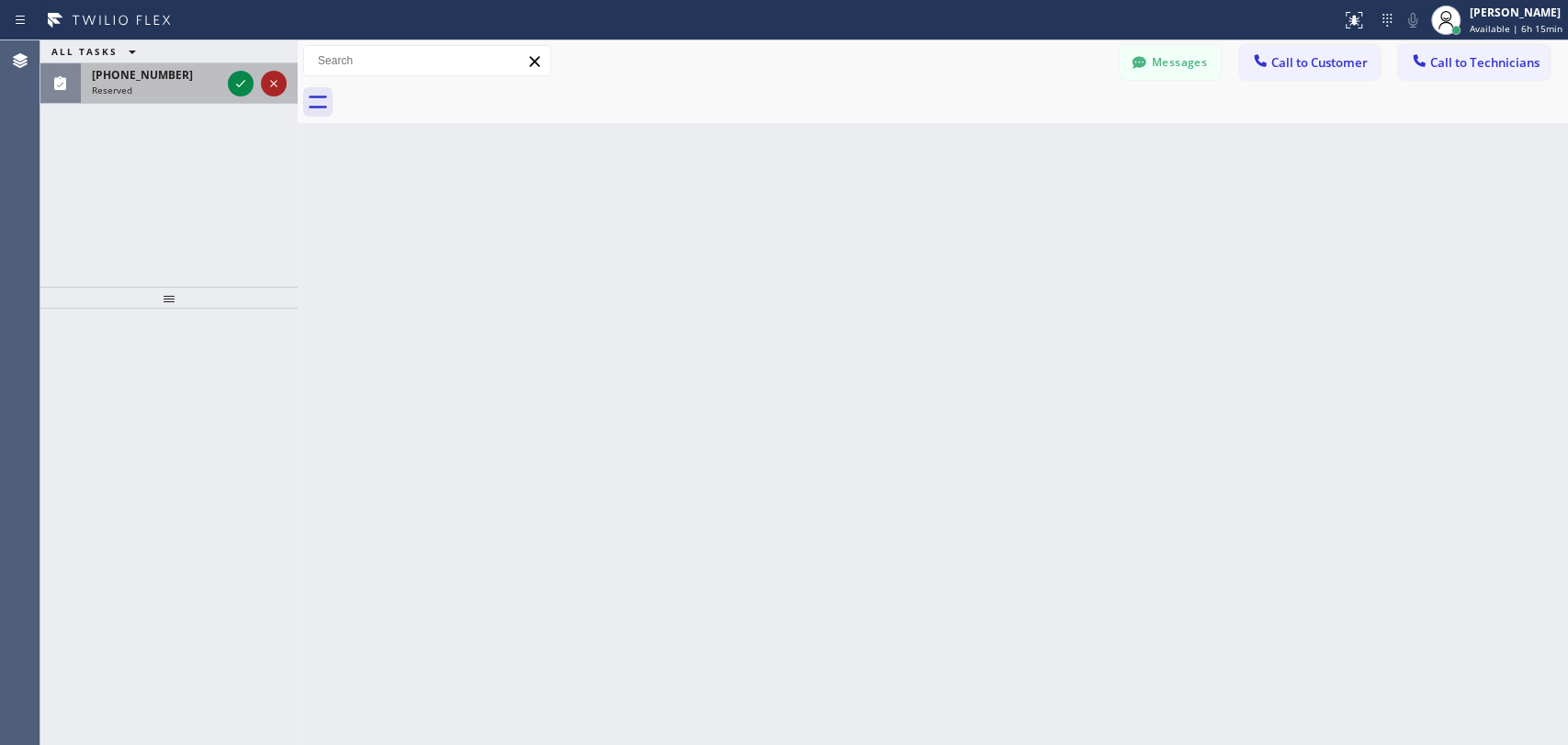
click at [278, 86] on icon at bounding box center [273, 83] width 22 height 22
click at [242, 82] on icon at bounding box center [240, 84] width 9 height 8
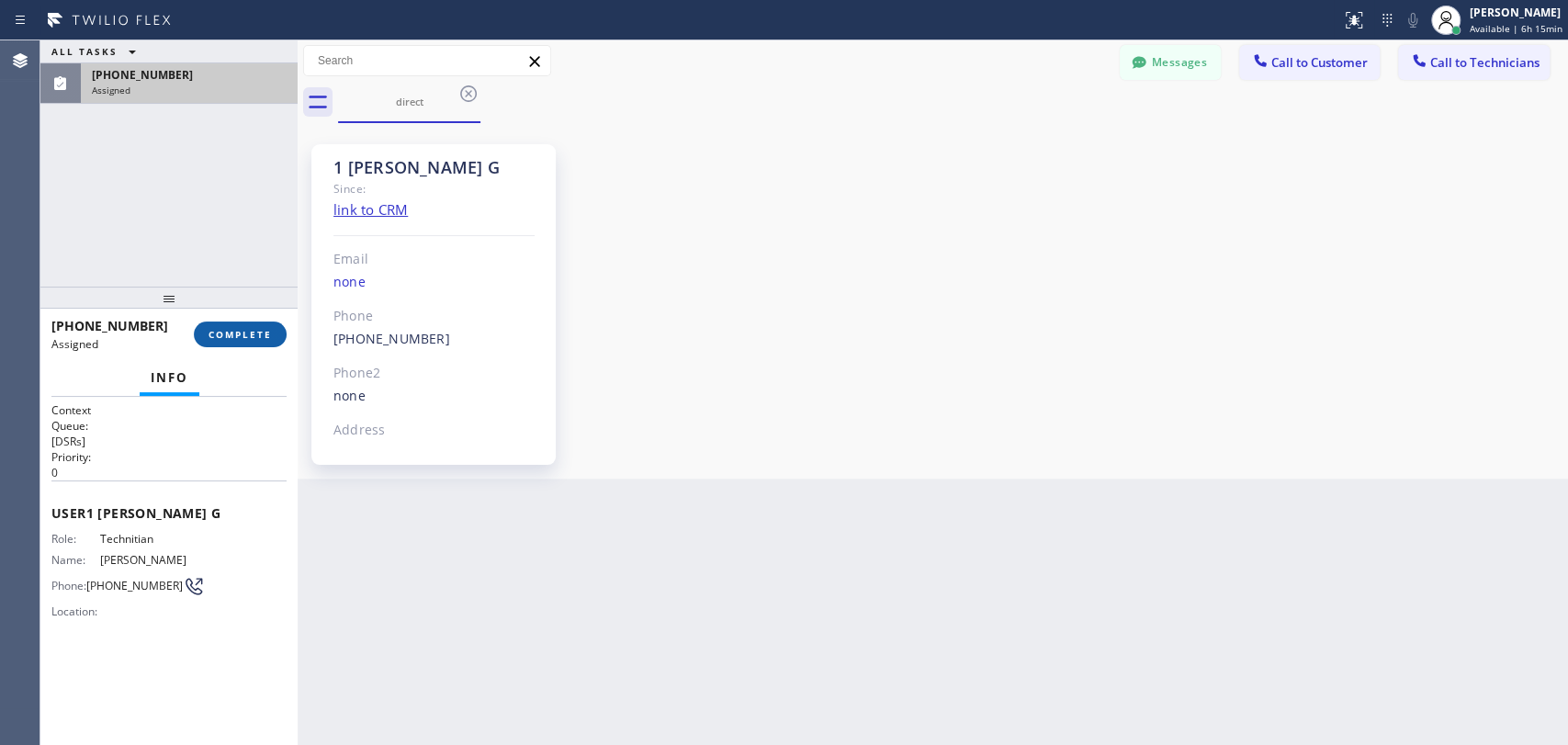
scroll to position [3465, 0]
click at [245, 330] on span "COMPLETE" at bounding box center [239, 334] width 63 height 13
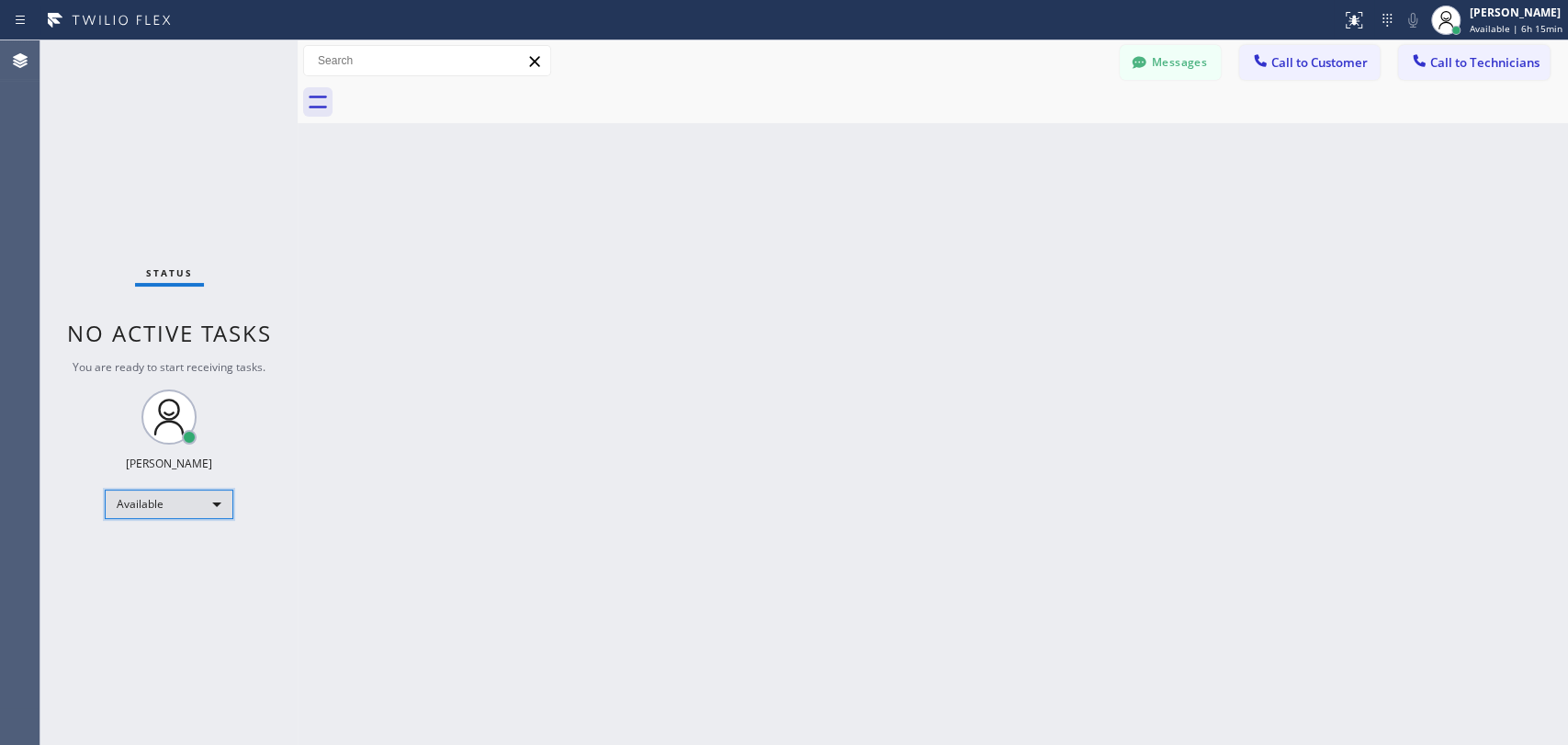
click at [181, 500] on div "Available" at bounding box center [169, 505] width 129 height 29
click at [134, 527] on li "Offline" at bounding box center [168, 528] width 125 height 22
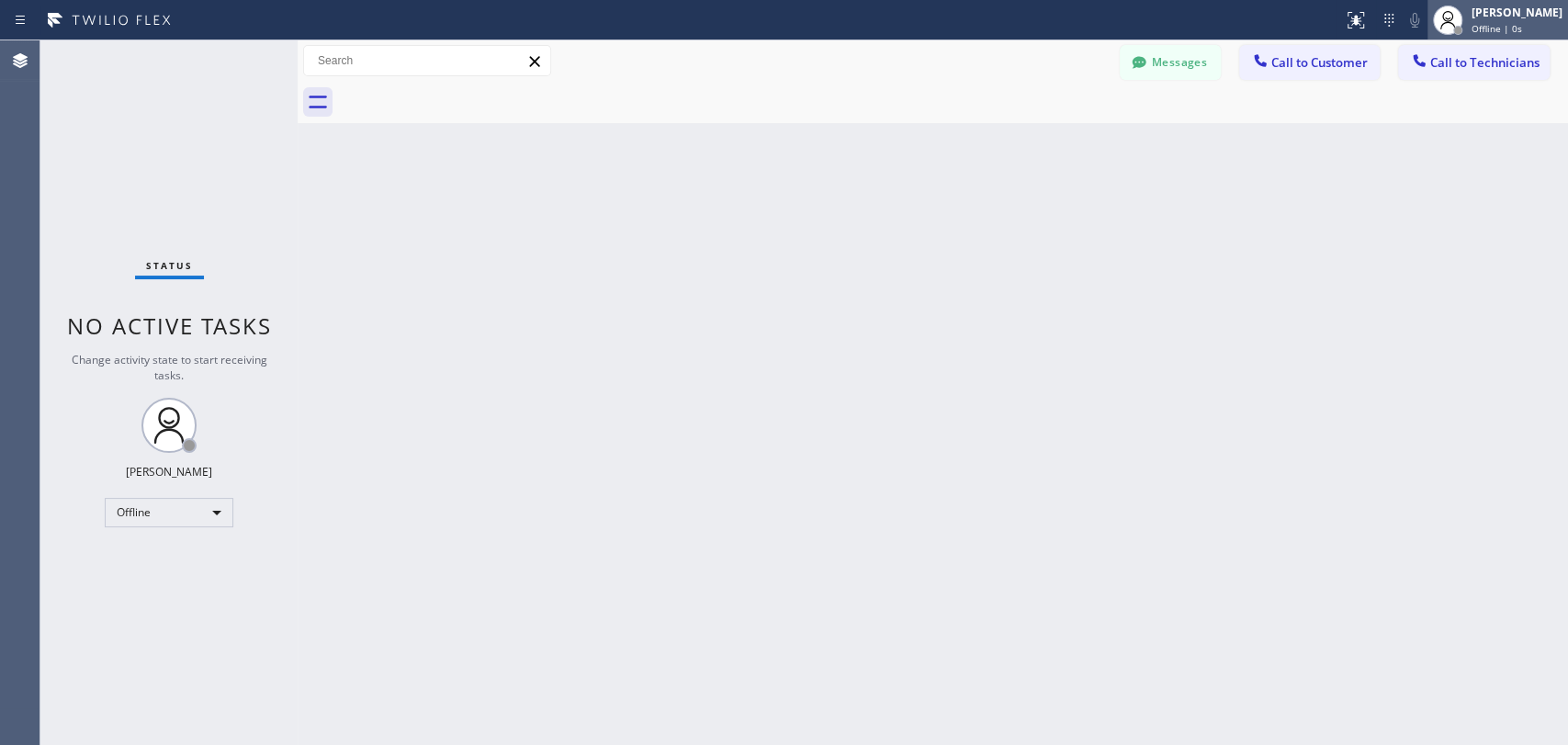
click at [1503, 24] on span "Offline | 0s" at bounding box center [1497, 28] width 50 height 13
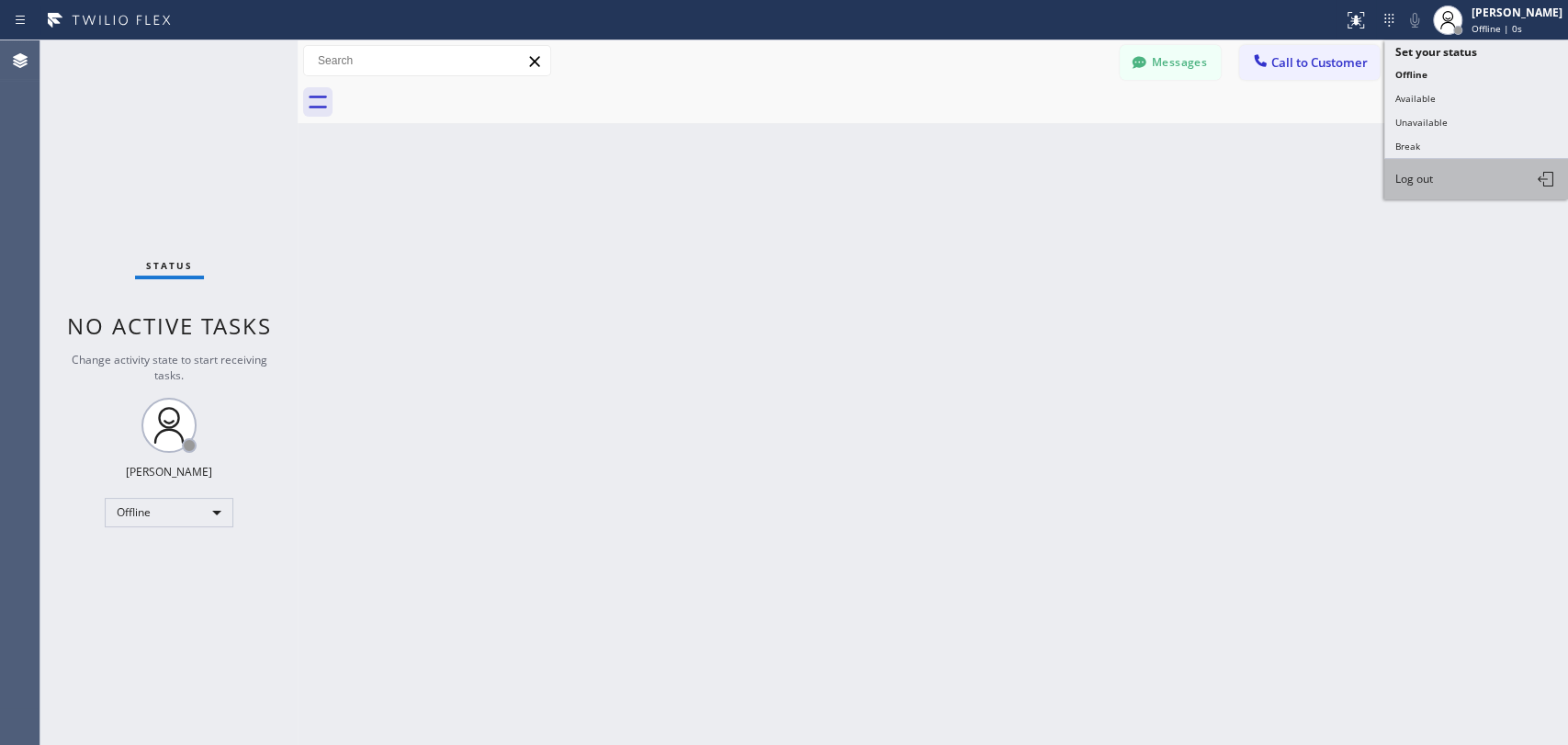
click at [1462, 171] on button "Log out" at bounding box center [1477, 179] width 184 height 41
